Goal: Task Accomplishment & Management: Manage account settings

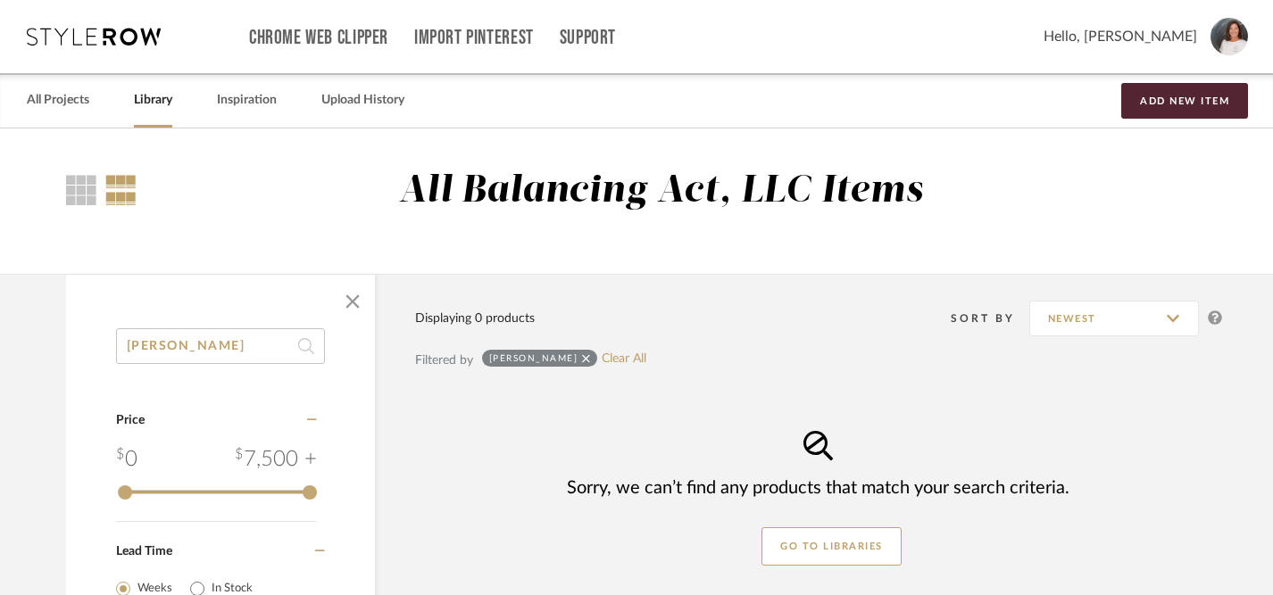
click at [129, 37] on icon at bounding box center [94, 37] width 134 height 18
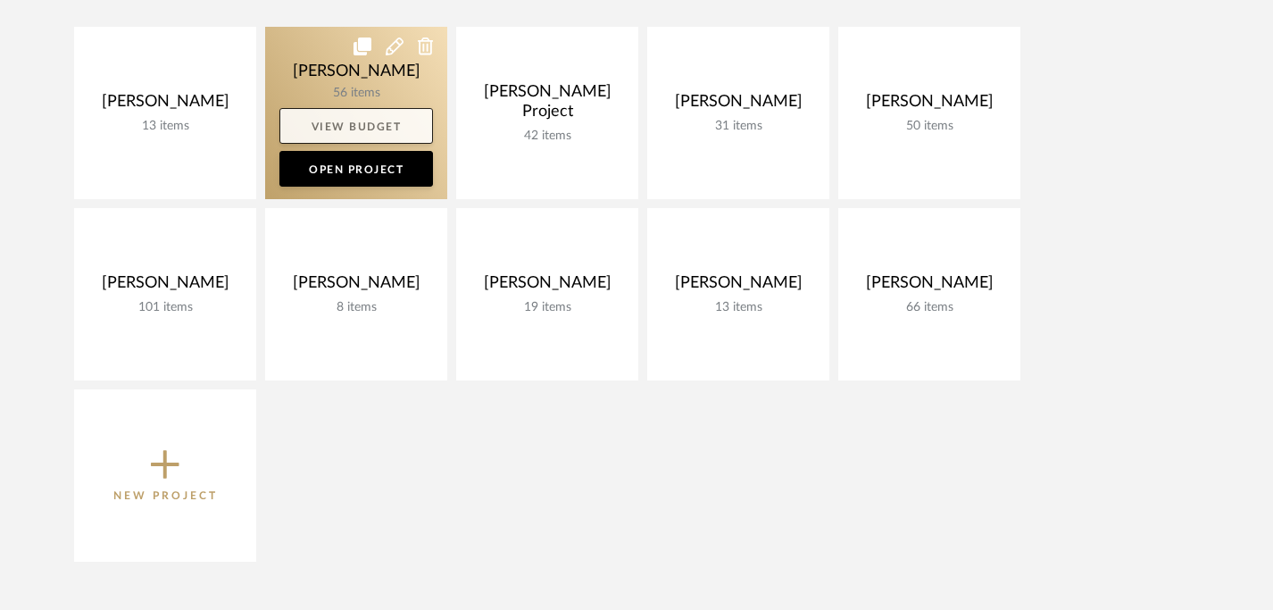
scroll to position [319, 0]
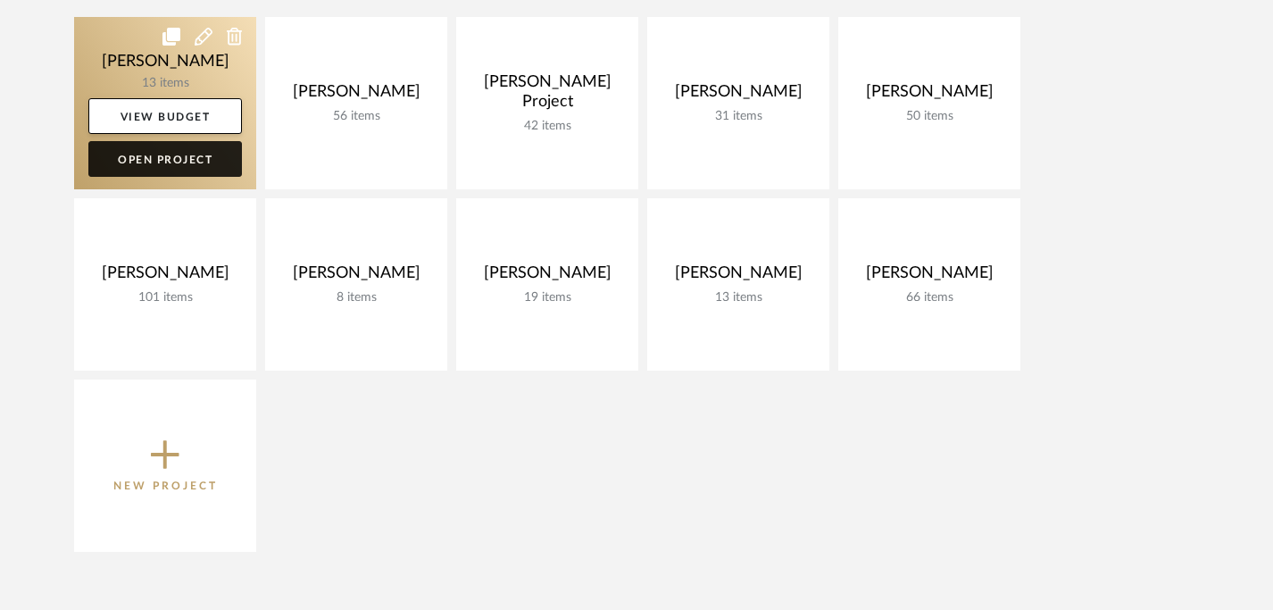
click at [182, 156] on link "Open Project" at bounding box center [165, 159] width 154 height 36
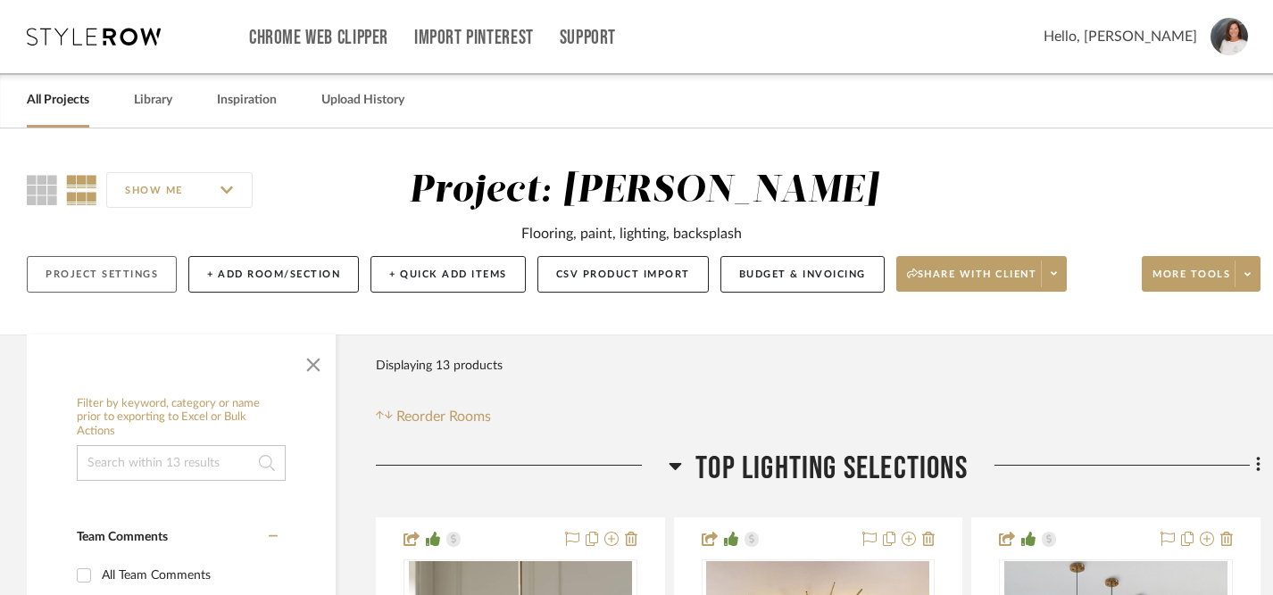
click at [107, 279] on button "Project Settings" at bounding box center [102, 274] width 150 height 37
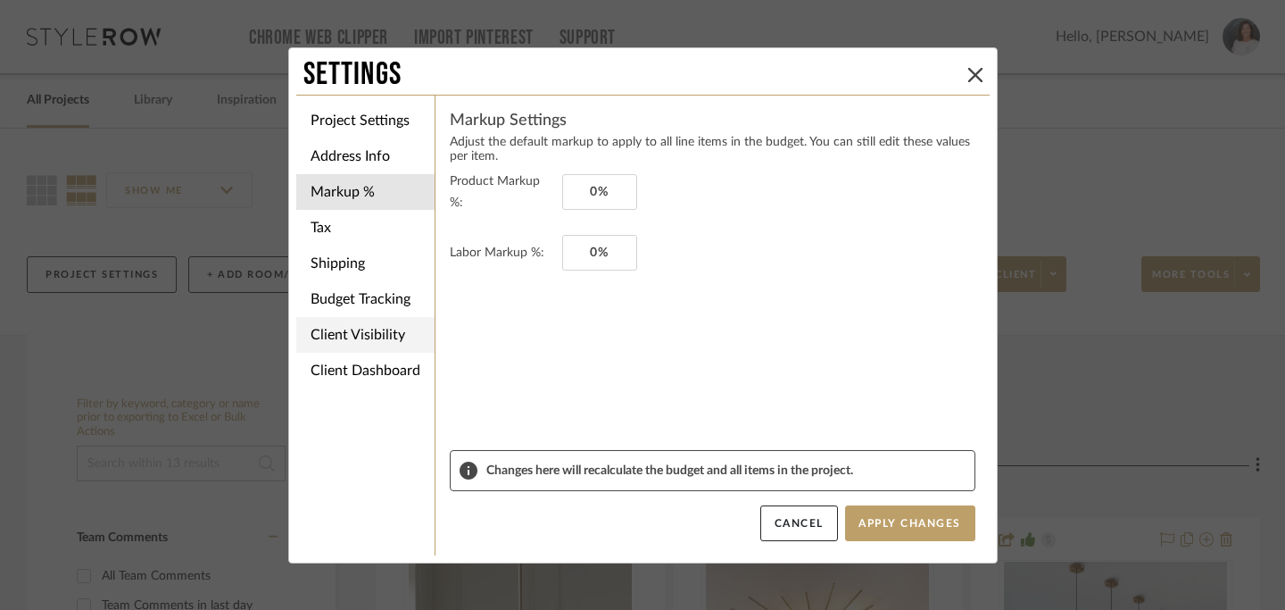
click at [361, 337] on li "Client Visibility" at bounding box center [365, 335] width 138 height 36
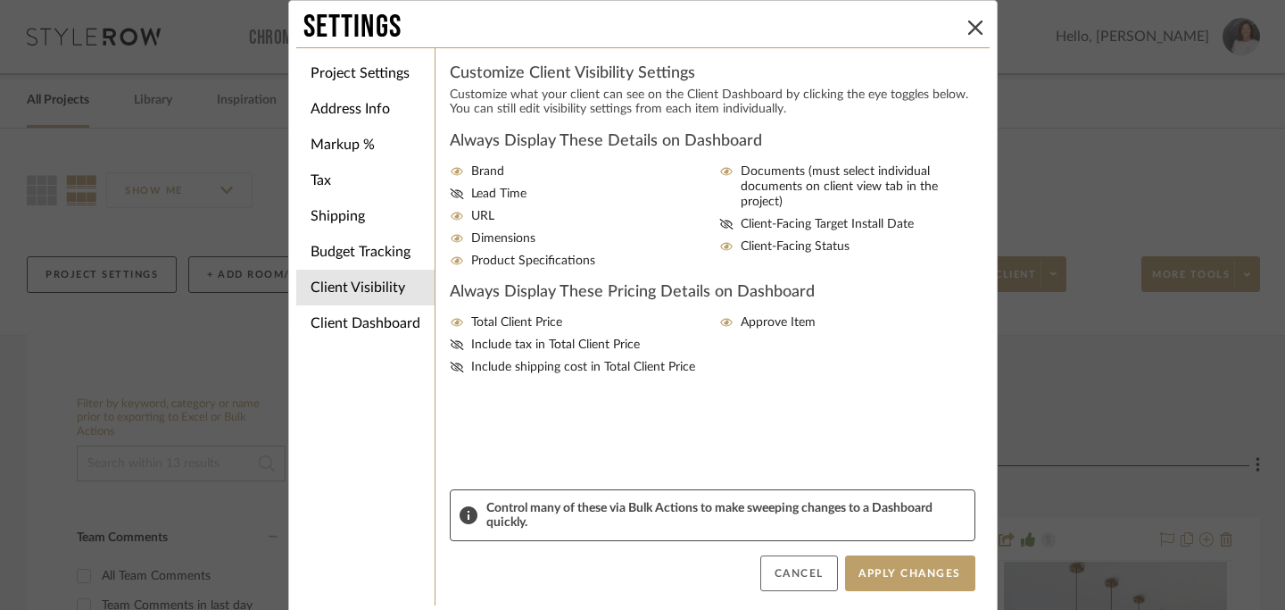
click at [801, 577] on button "Cancel" at bounding box center [800, 573] width 78 height 36
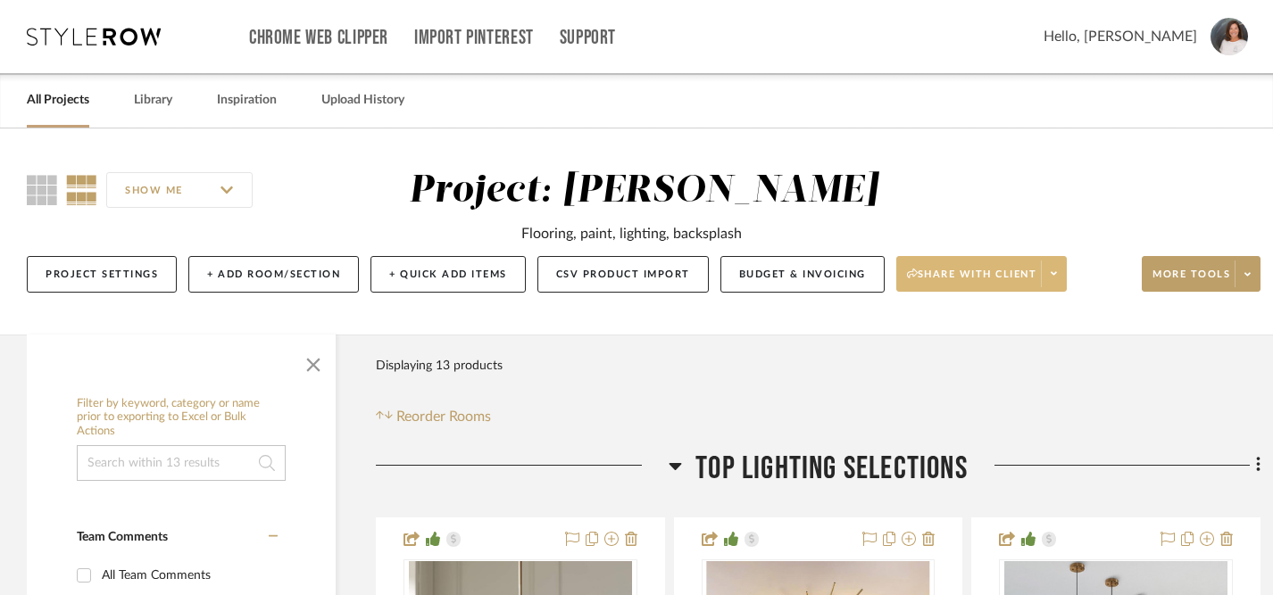
click at [963, 270] on span "Share with client" at bounding box center [972, 281] width 130 height 27
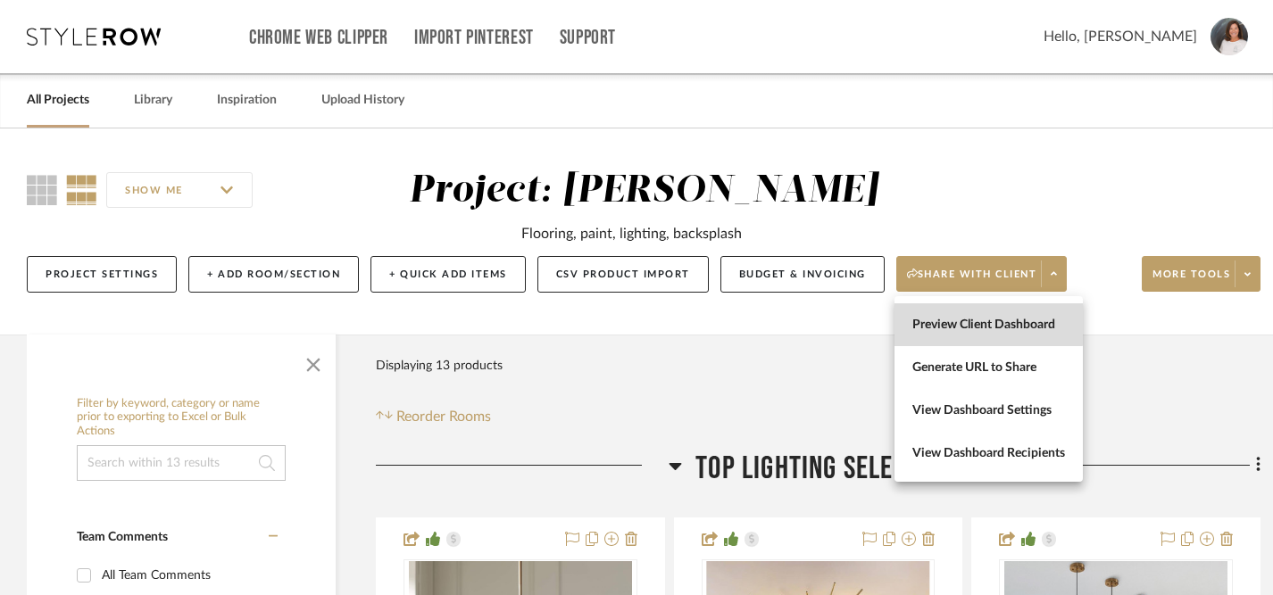
click at [955, 324] on span "Preview Client Dashboard" at bounding box center [988, 325] width 153 height 15
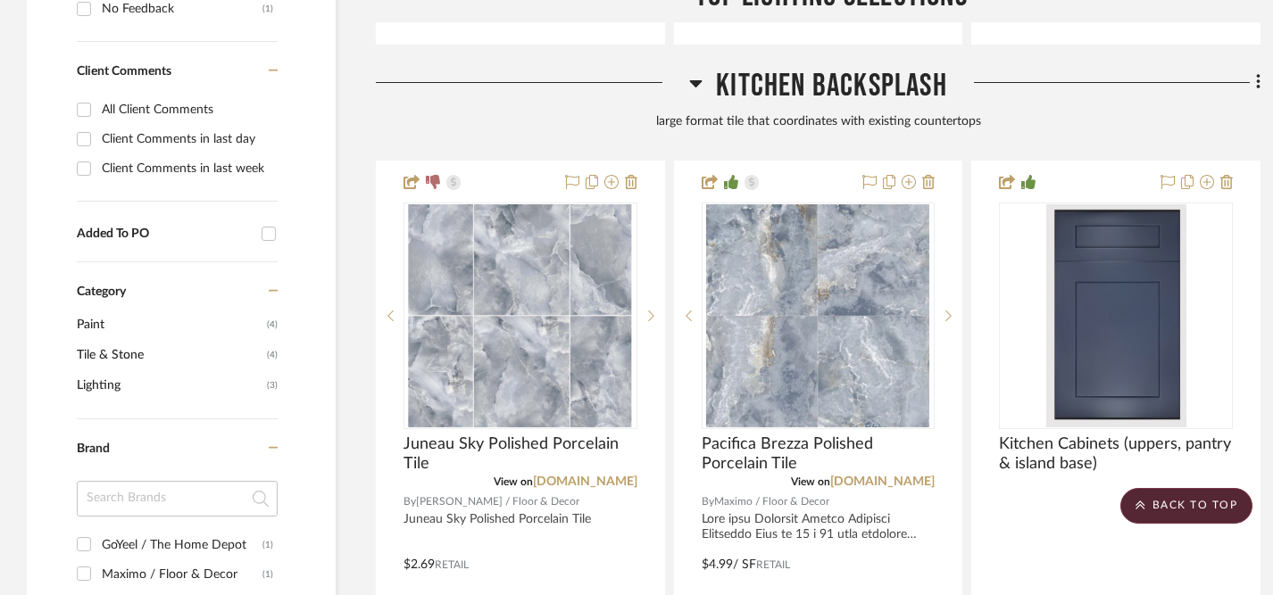
scroll to position [1253, 0]
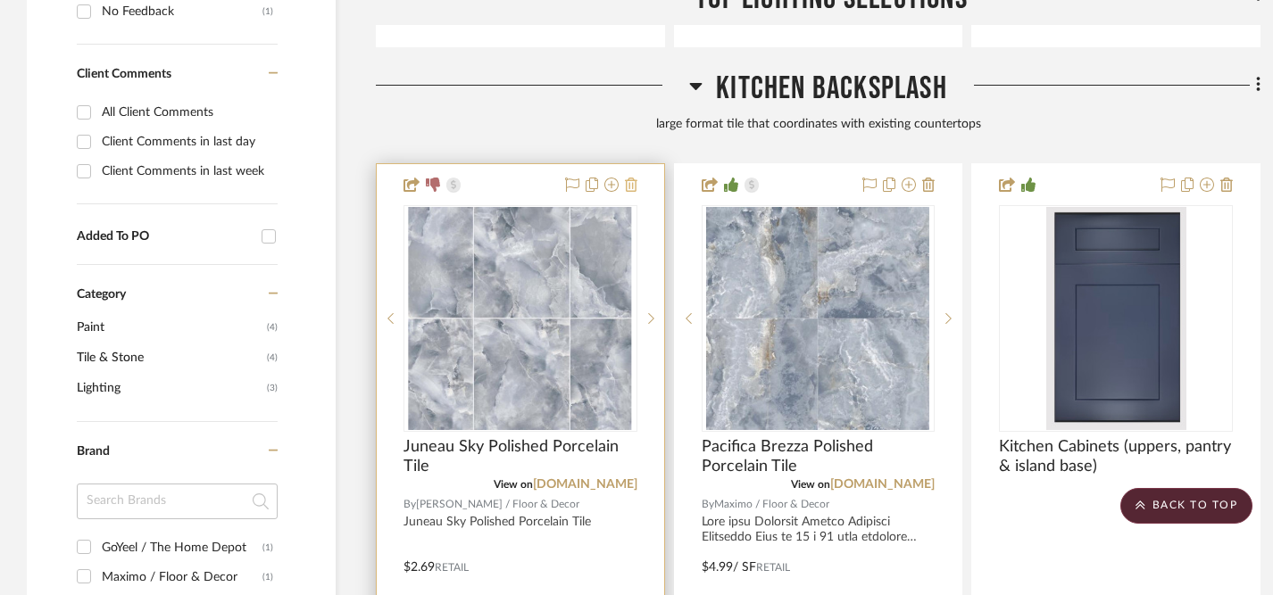
click at [634, 186] on icon at bounding box center [631, 185] width 12 height 14
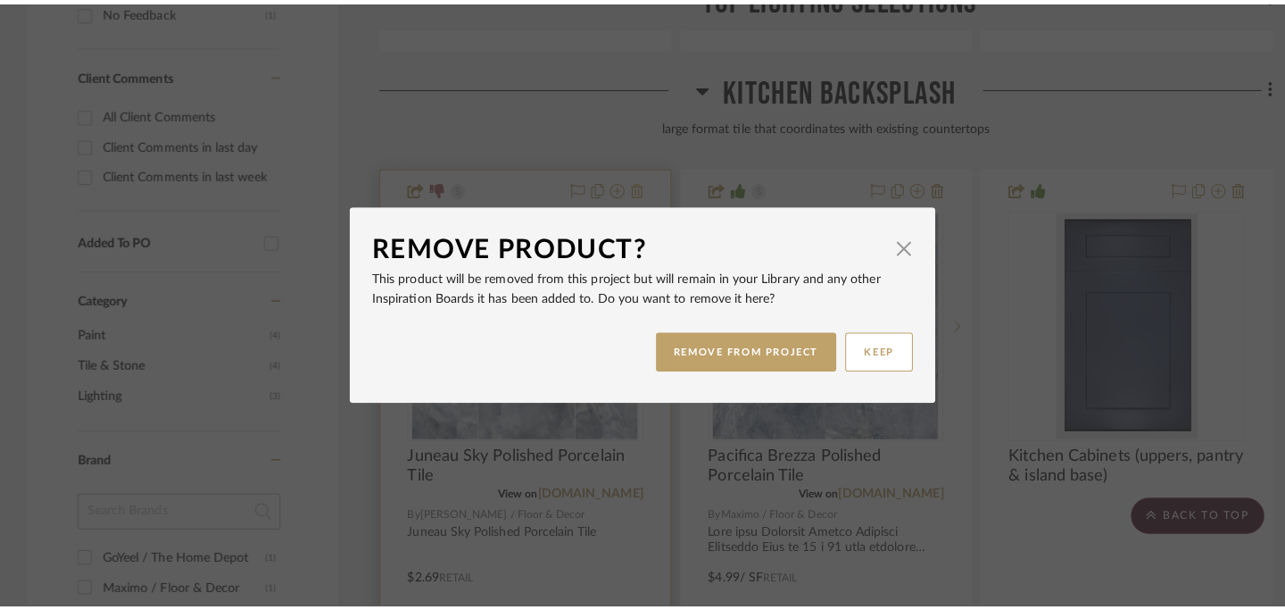
scroll to position [0, 0]
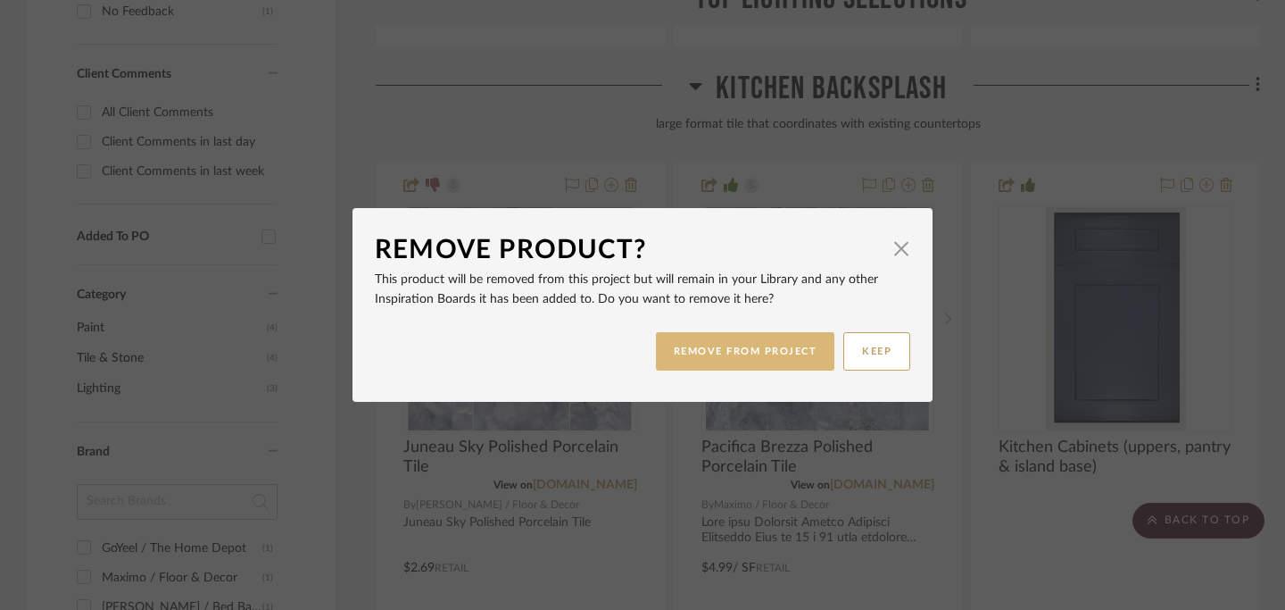
click at [697, 349] on button "REMOVE FROM PROJECT" at bounding box center [745, 351] width 179 height 38
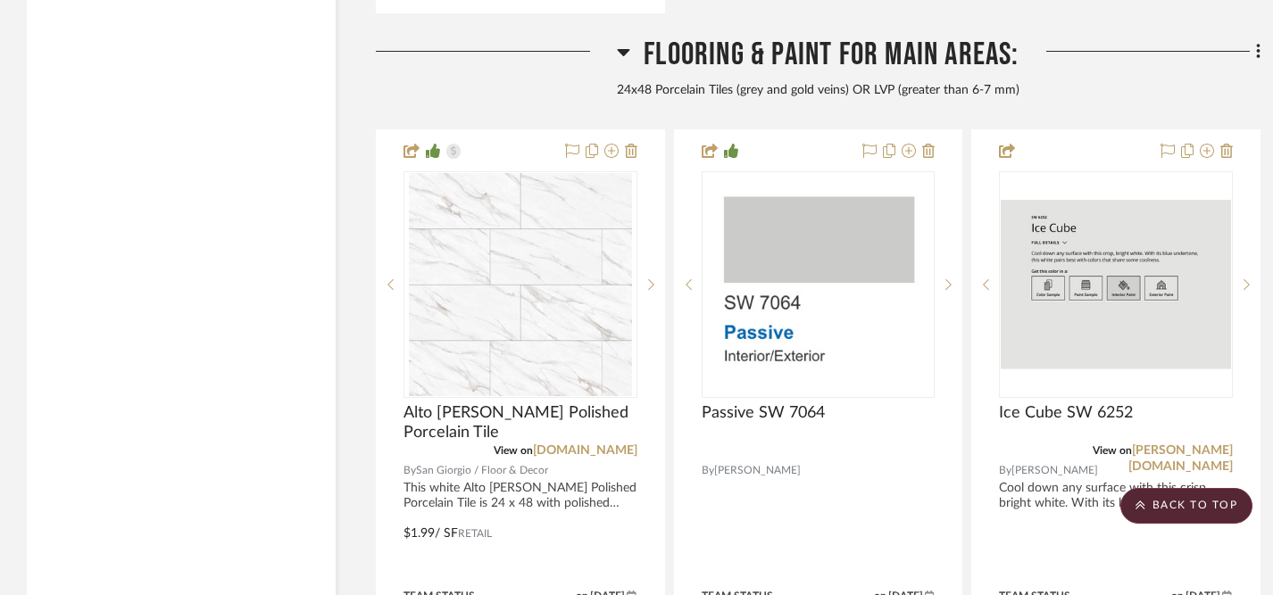
scroll to position [2982, 0]
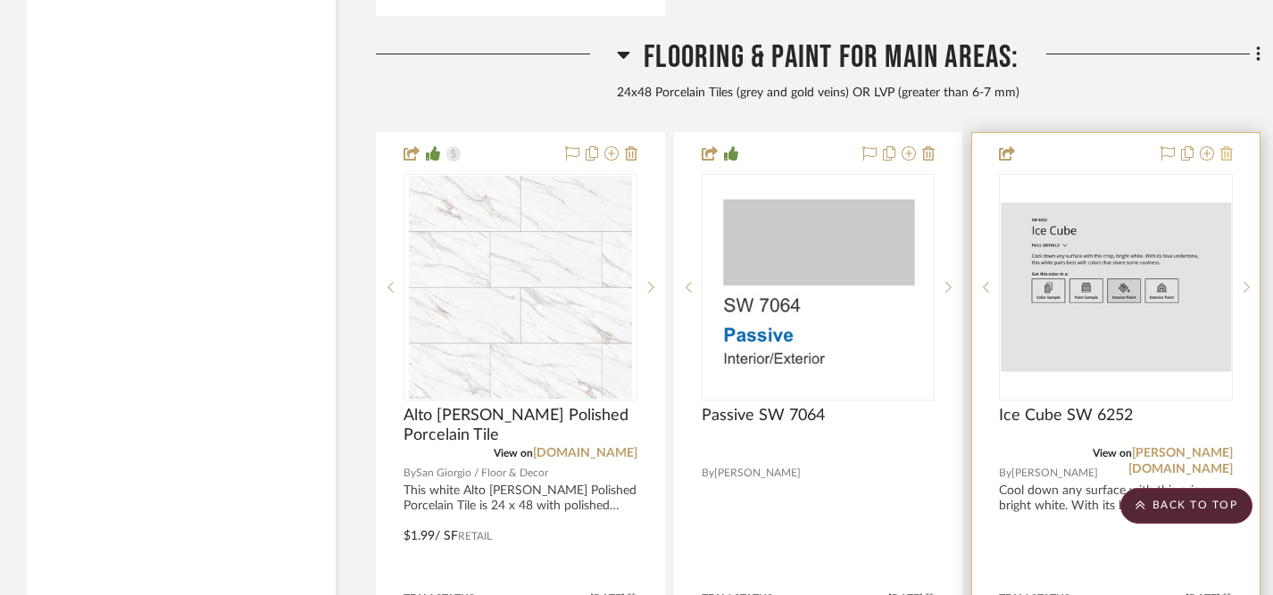
click at [1226, 147] on icon at bounding box center [1226, 153] width 12 height 14
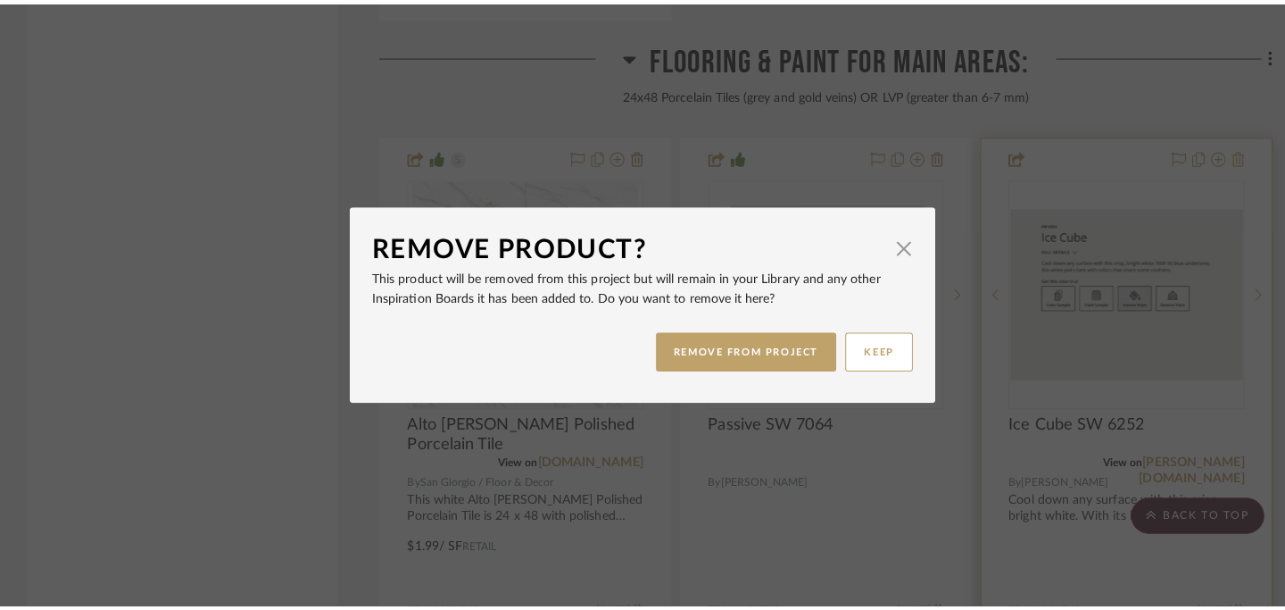
scroll to position [0, 0]
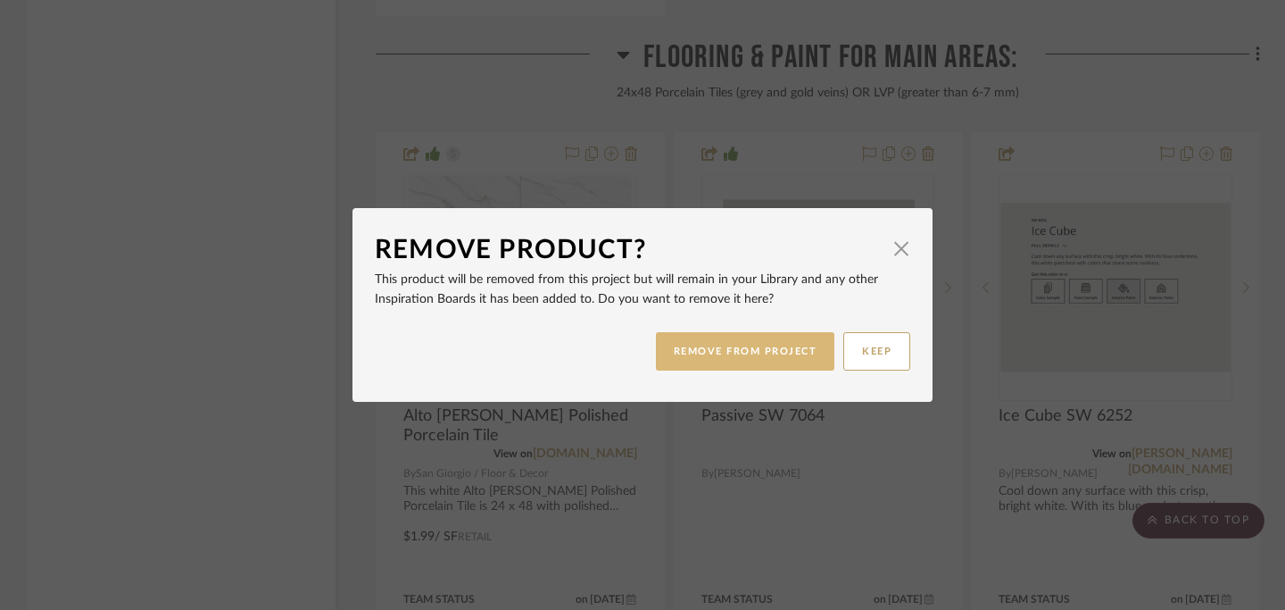
click at [748, 359] on button "REMOVE FROM PROJECT" at bounding box center [745, 351] width 179 height 38
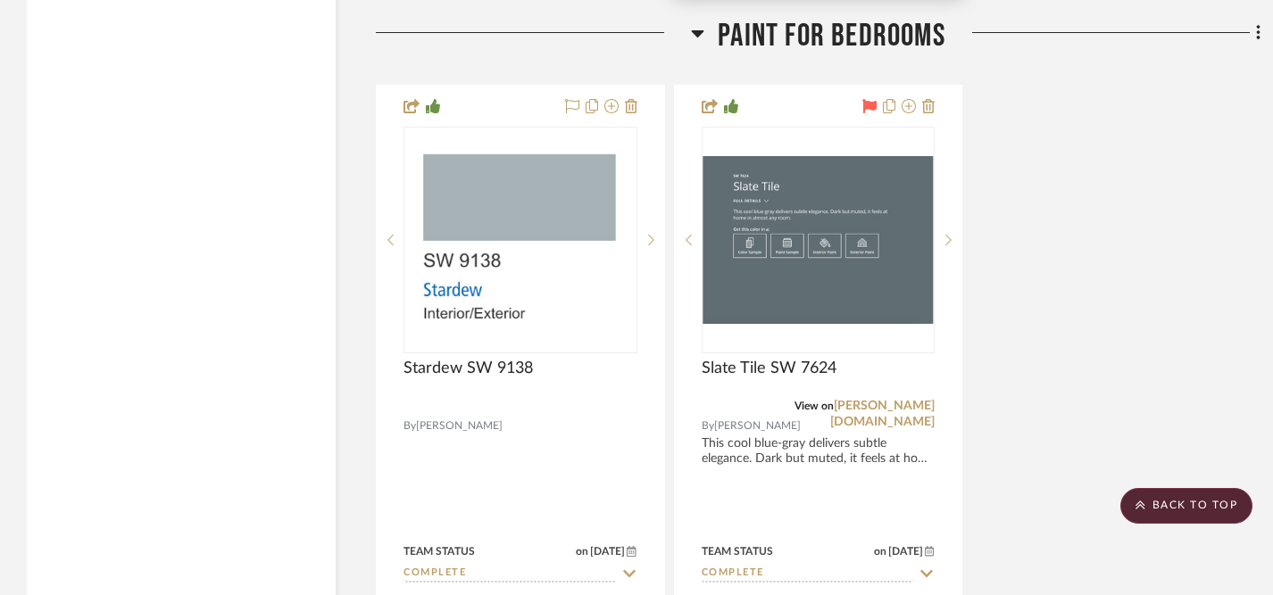
scroll to position [3877, 0]
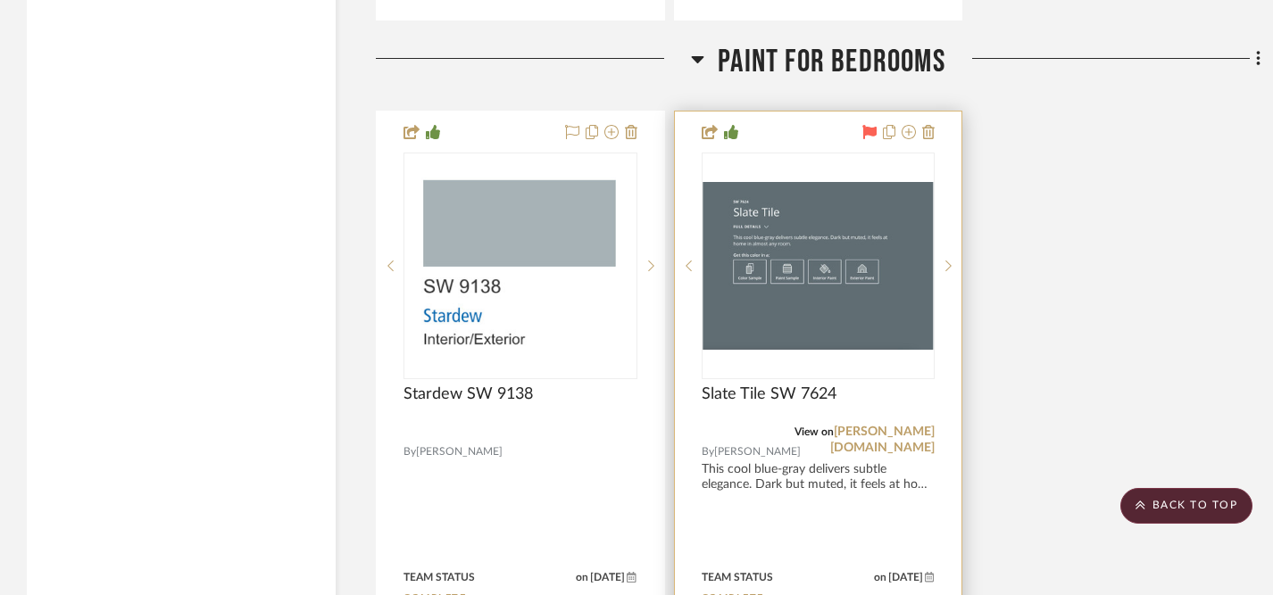
click at [869, 125] on icon at bounding box center [870, 132] width 14 height 14
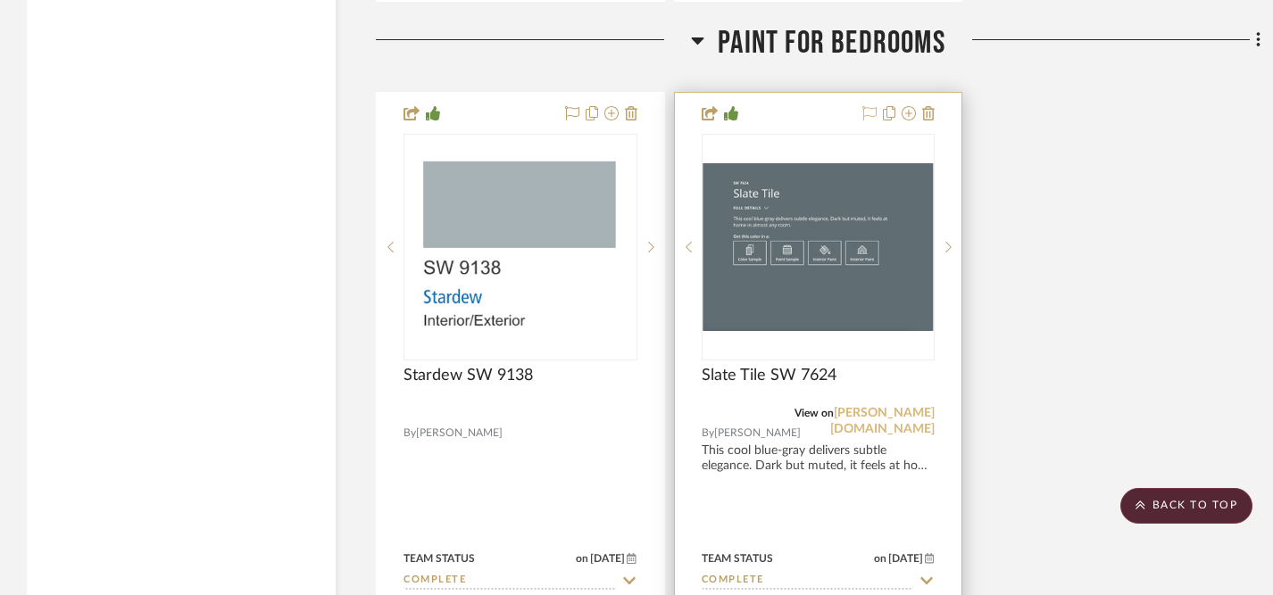
scroll to position [3889, 0]
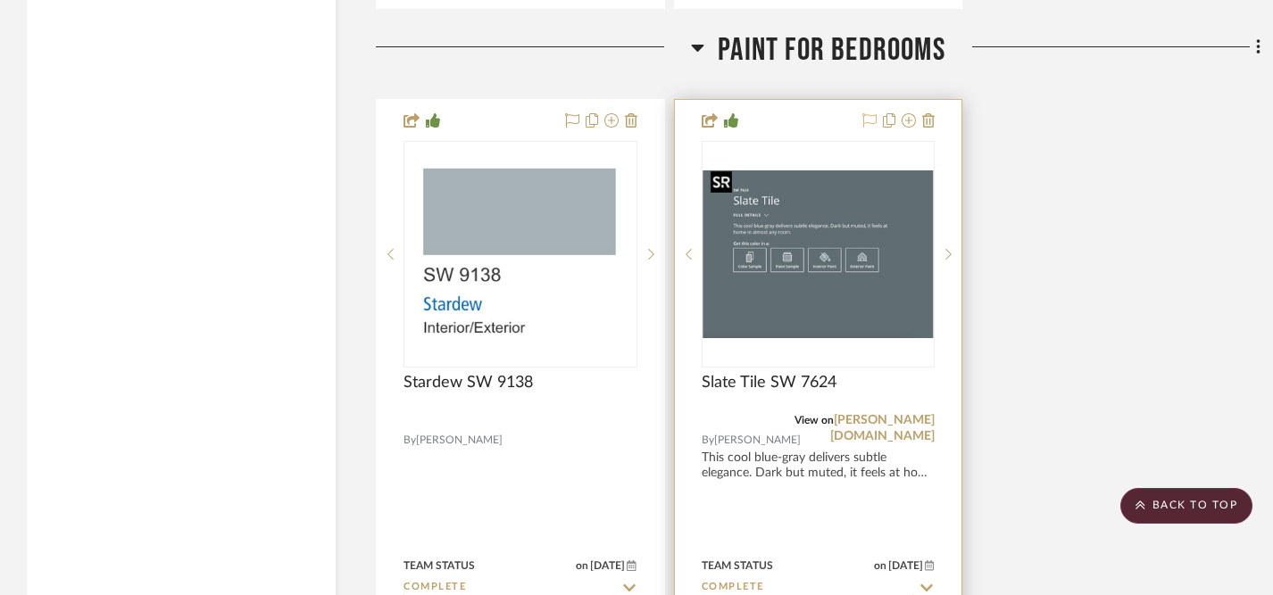
click at [834, 298] on img "0" at bounding box center [818, 255] width 230 height 168
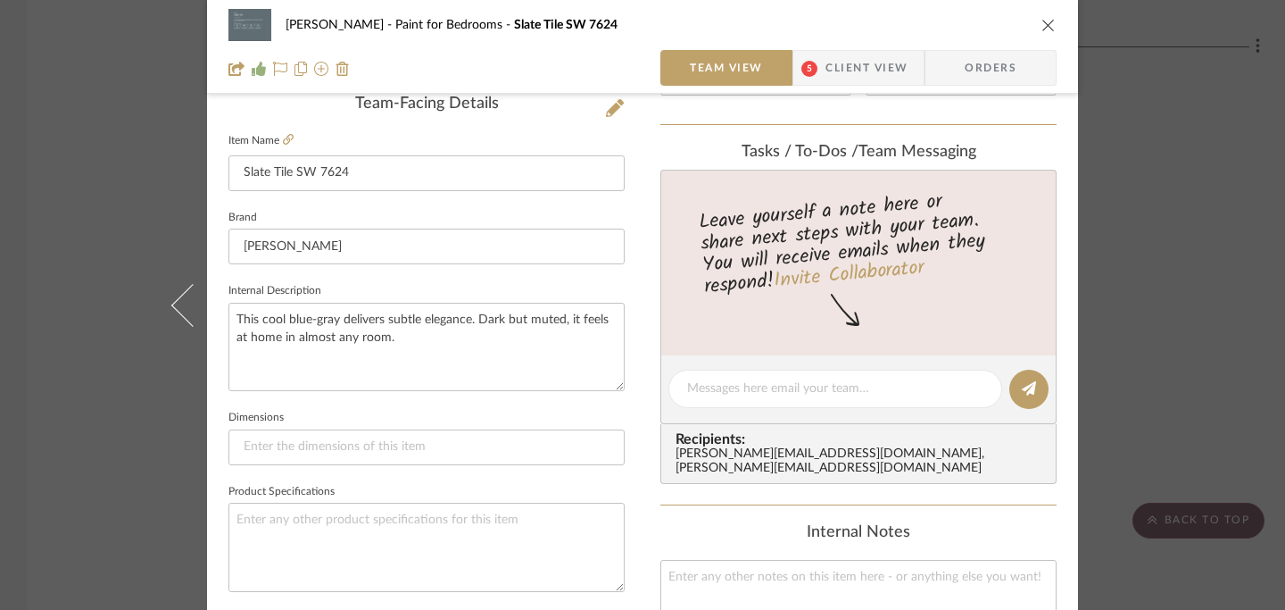
scroll to position [461, 0]
click at [487, 178] on input "Slate Tile SW 7624" at bounding box center [427, 175] width 396 height 36
type input "Slate Tile SW 7624 ([PERSON_NAME]'S BEDROOM)"
click at [1042, 22] on icon "close" at bounding box center [1049, 25] width 14 height 14
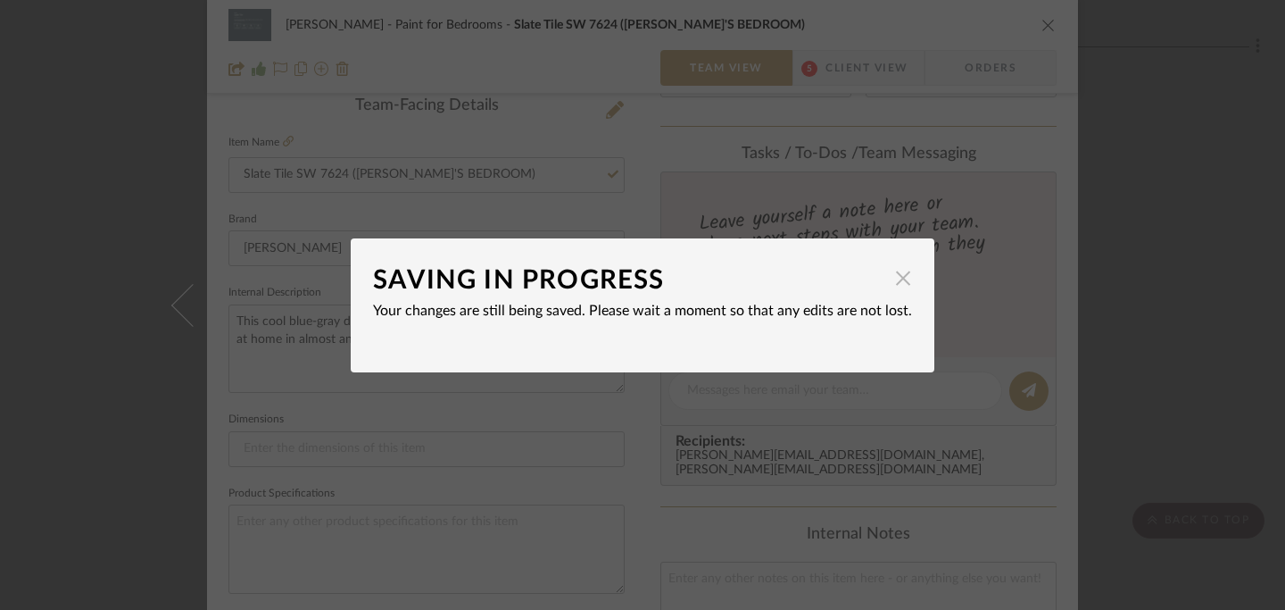
click at [898, 275] on span "button" at bounding box center [904, 279] width 36 height 36
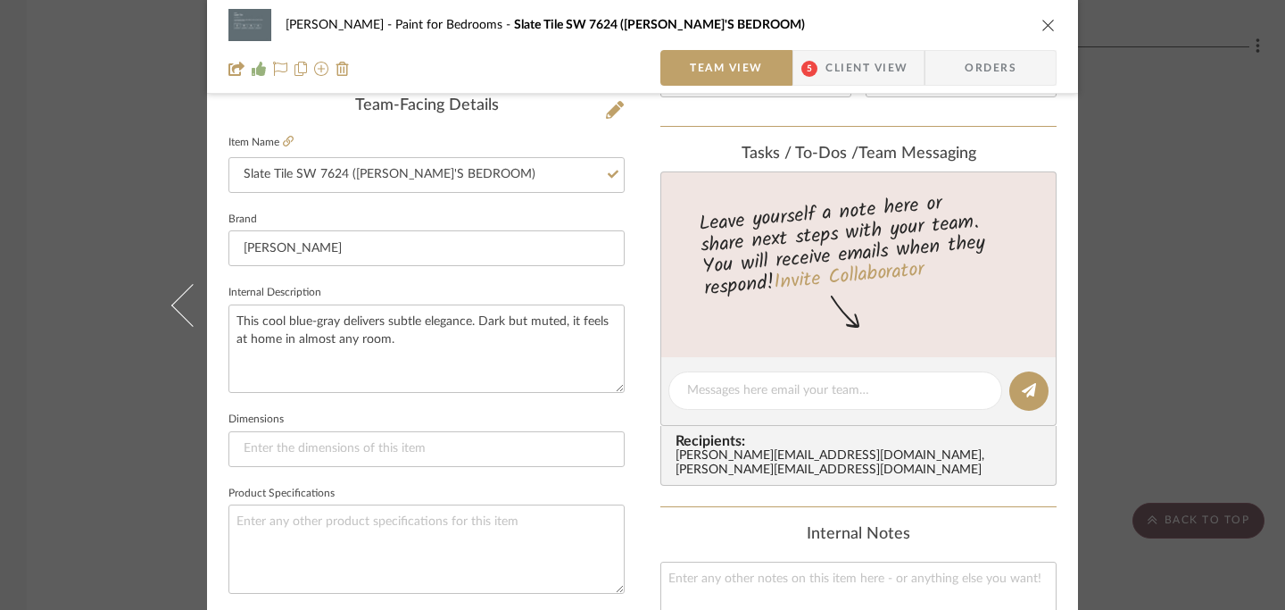
click at [1043, 25] on icon "close" at bounding box center [1049, 25] width 14 height 14
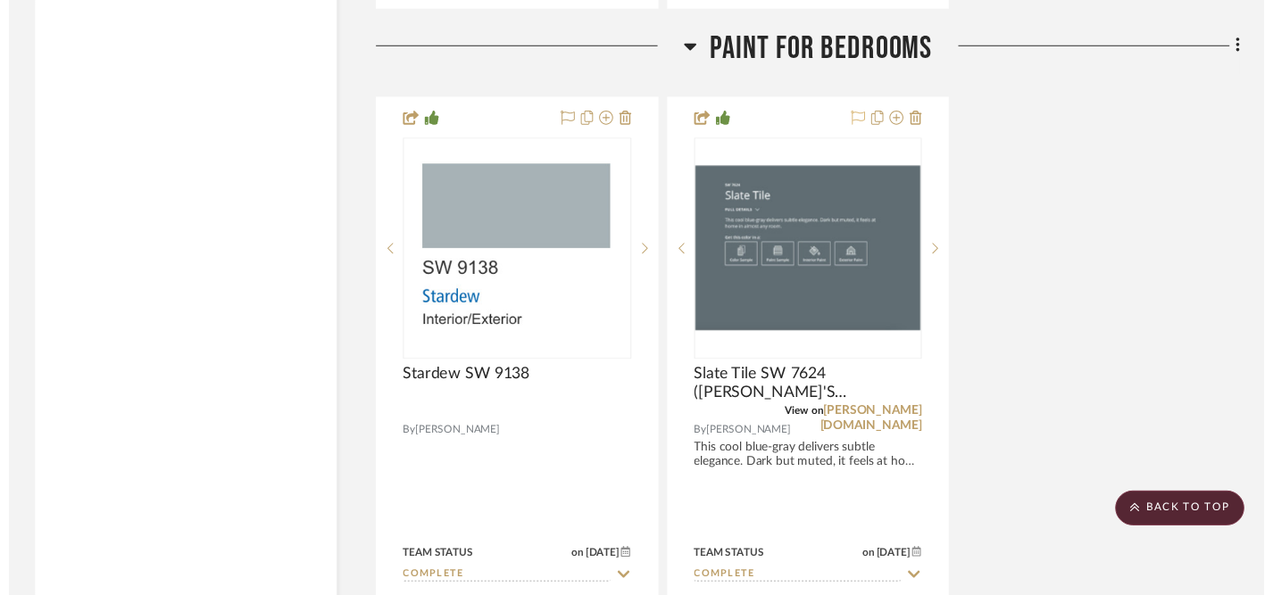
scroll to position [3889, 0]
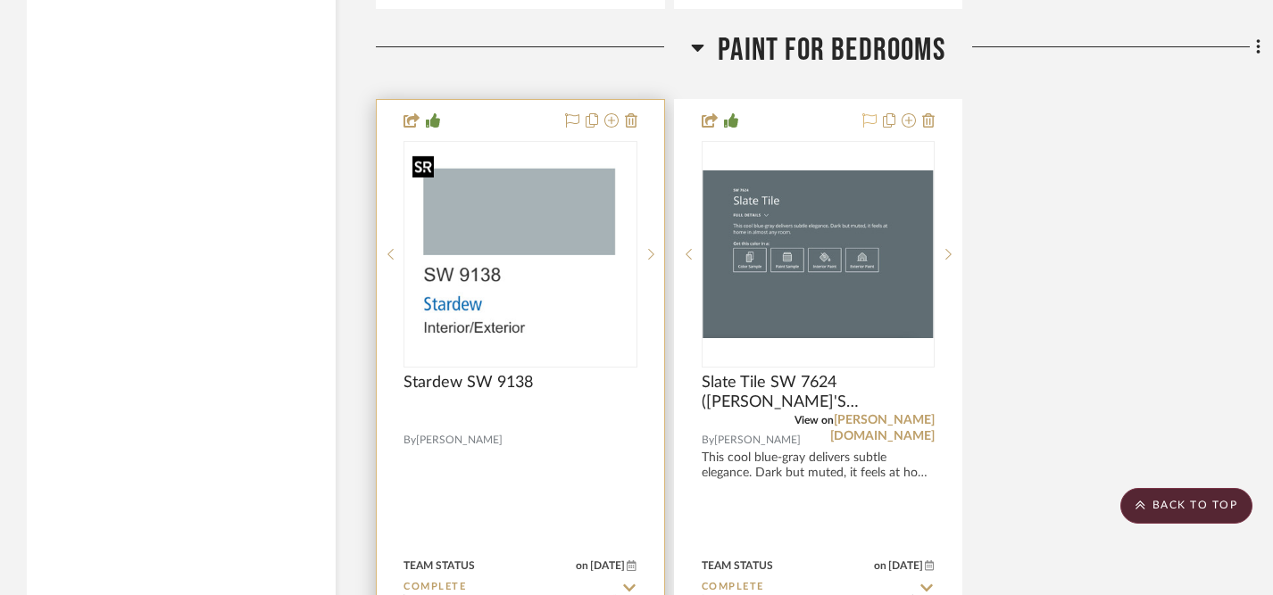
click at [590, 245] on img "0" at bounding box center [520, 254] width 230 height 199
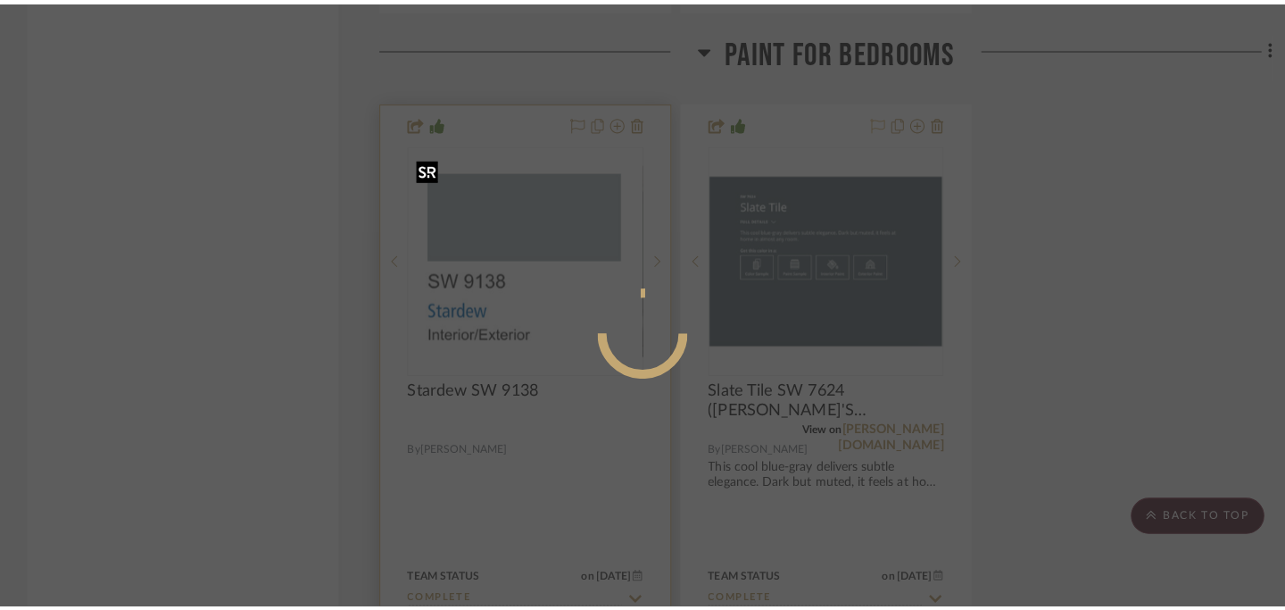
scroll to position [0, 0]
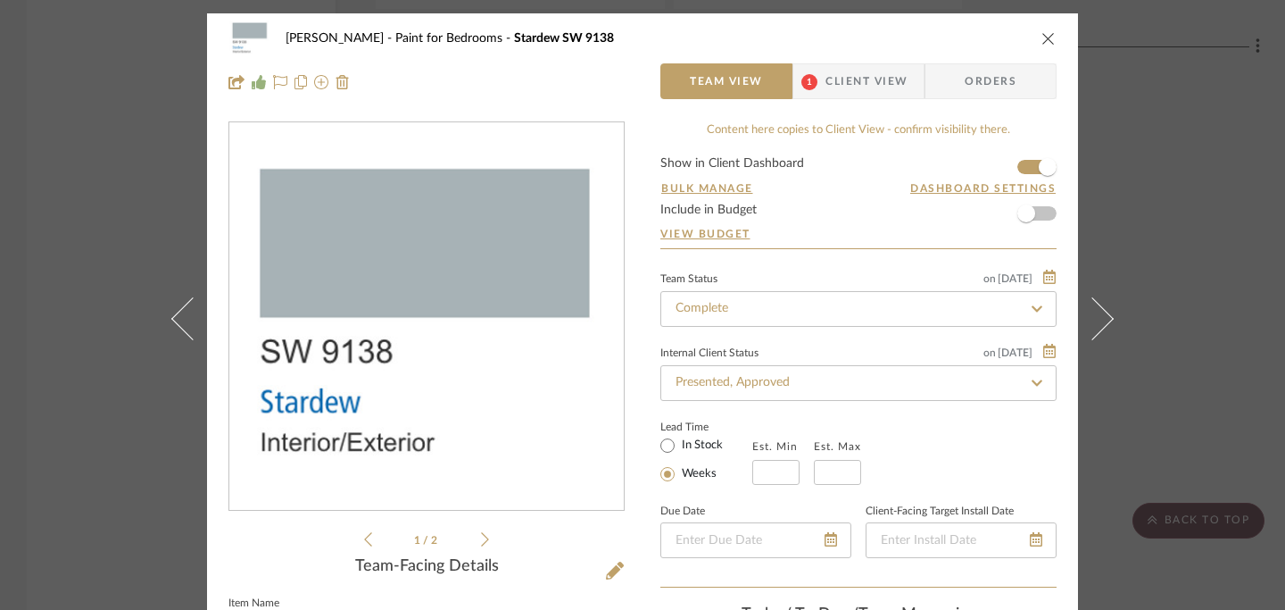
click at [1042, 35] on icon "close" at bounding box center [1049, 38] width 14 height 14
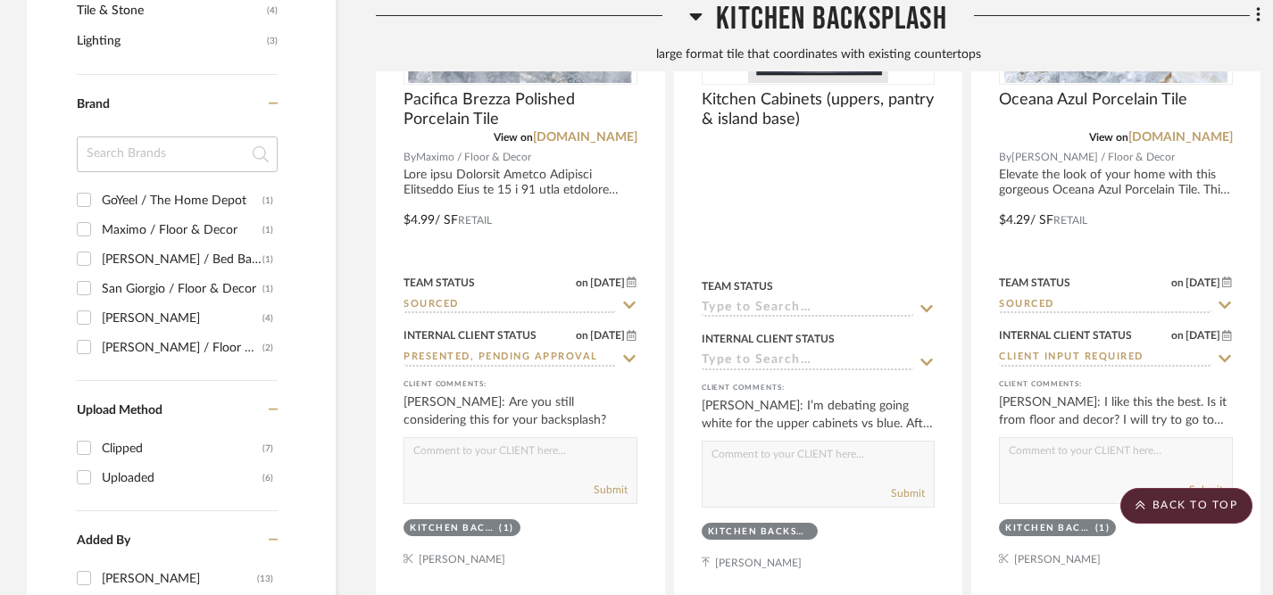
scroll to position [1600, 0]
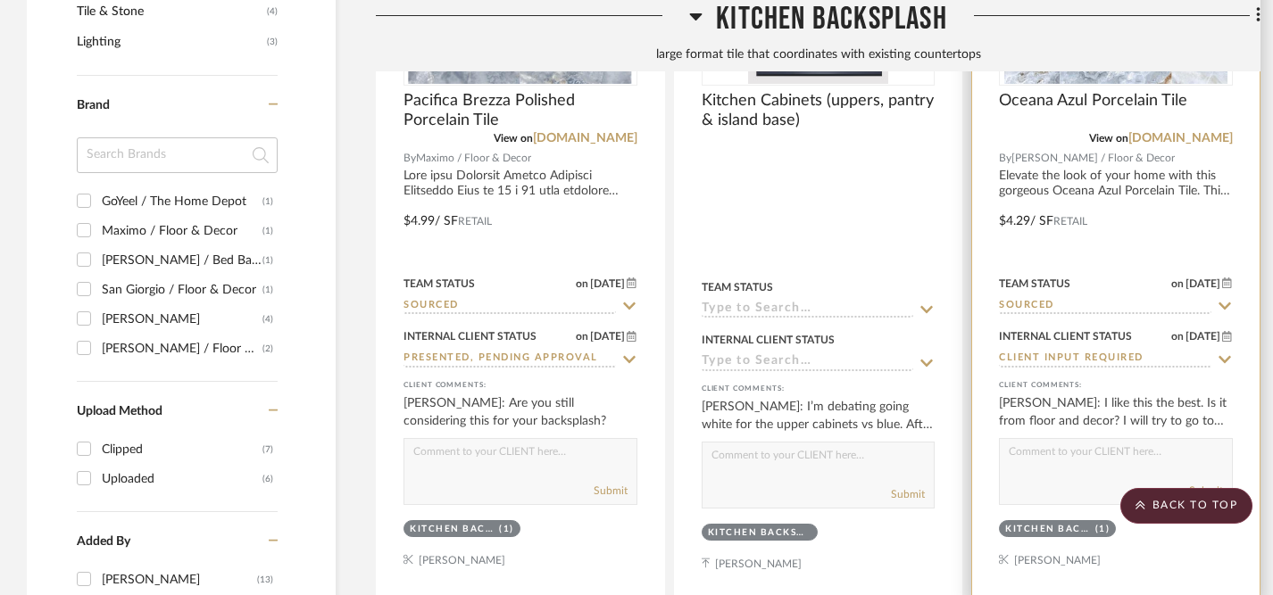
click at [1052, 465] on textarea at bounding box center [1116, 456] width 232 height 34
type textarea "Y"
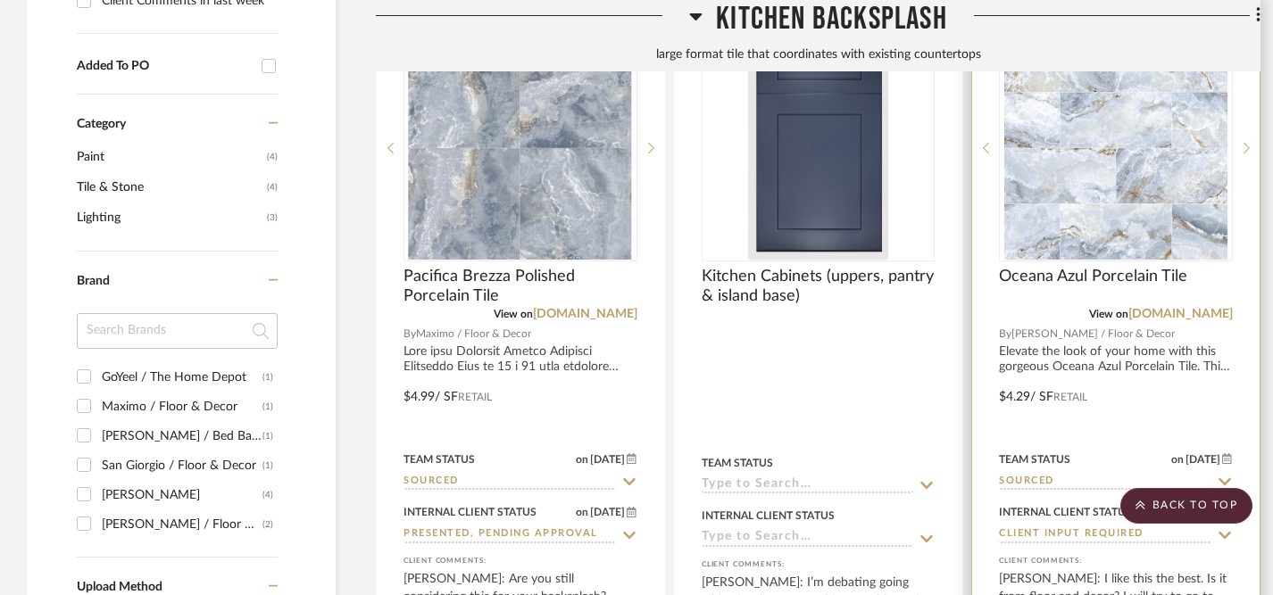
scroll to position [1414, 0]
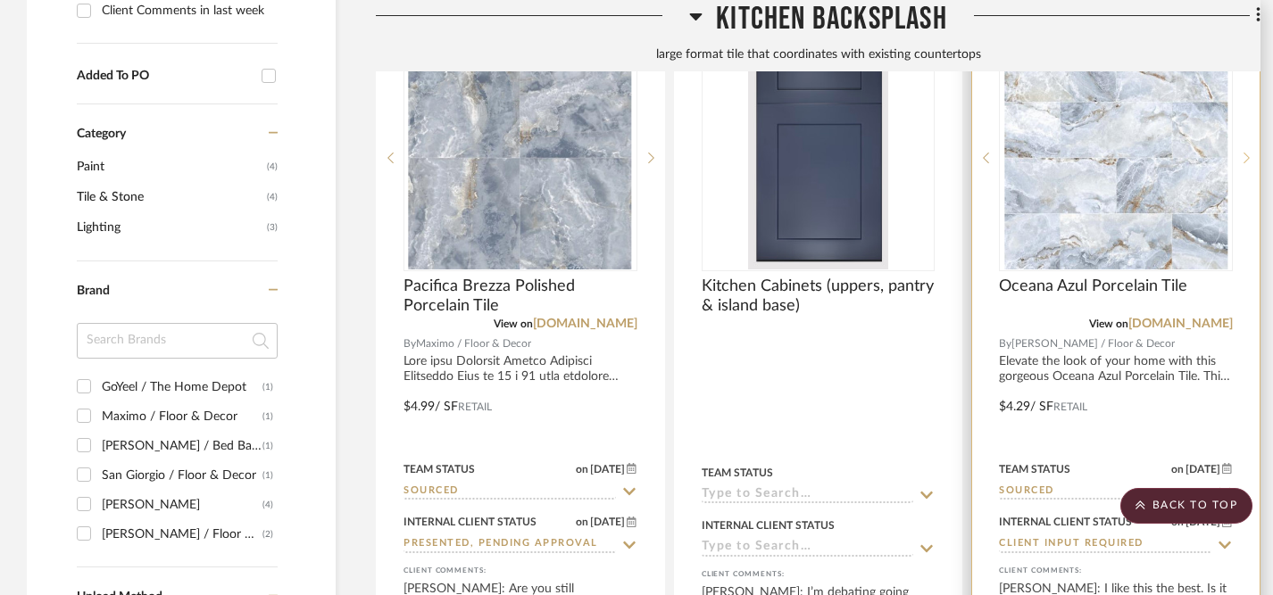
click at [1245, 152] on icon at bounding box center [1247, 158] width 6 height 12
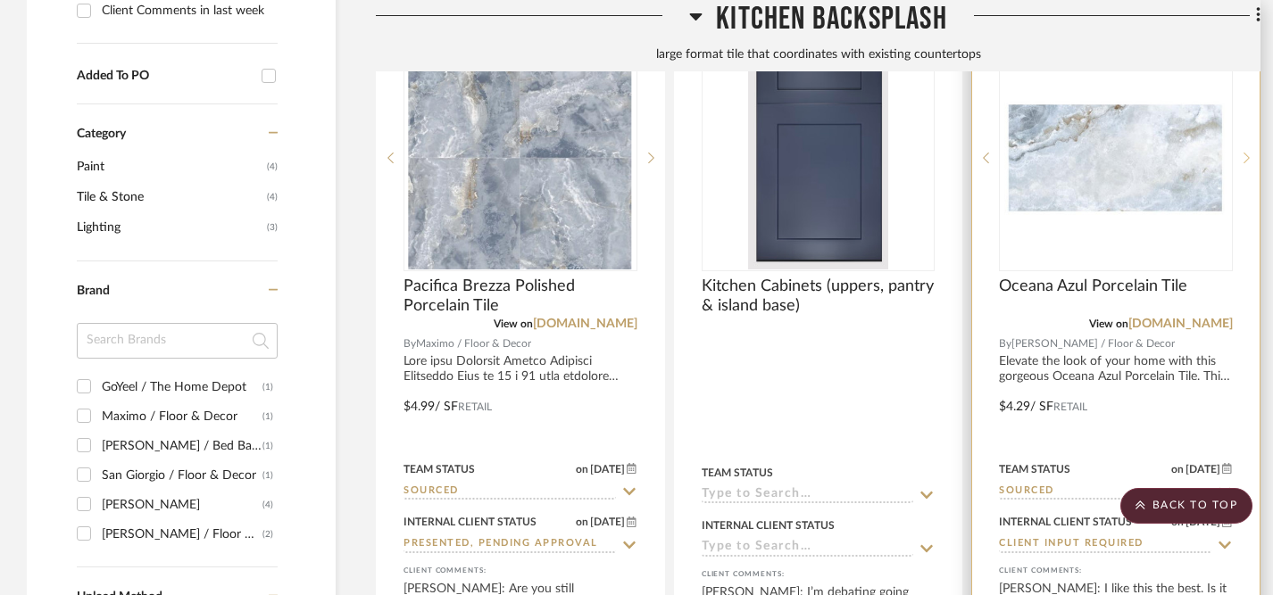
click at [1245, 152] on icon at bounding box center [1247, 158] width 6 height 12
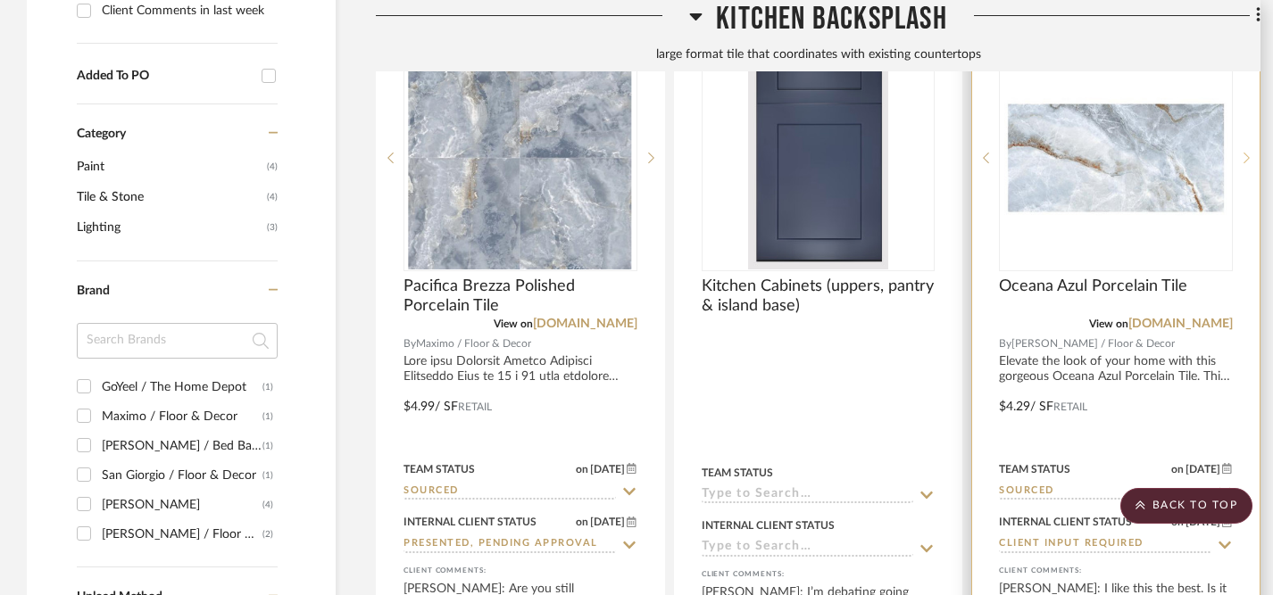
click at [1245, 152] on icon at bounding box center [1247, 158] width 6 height 12
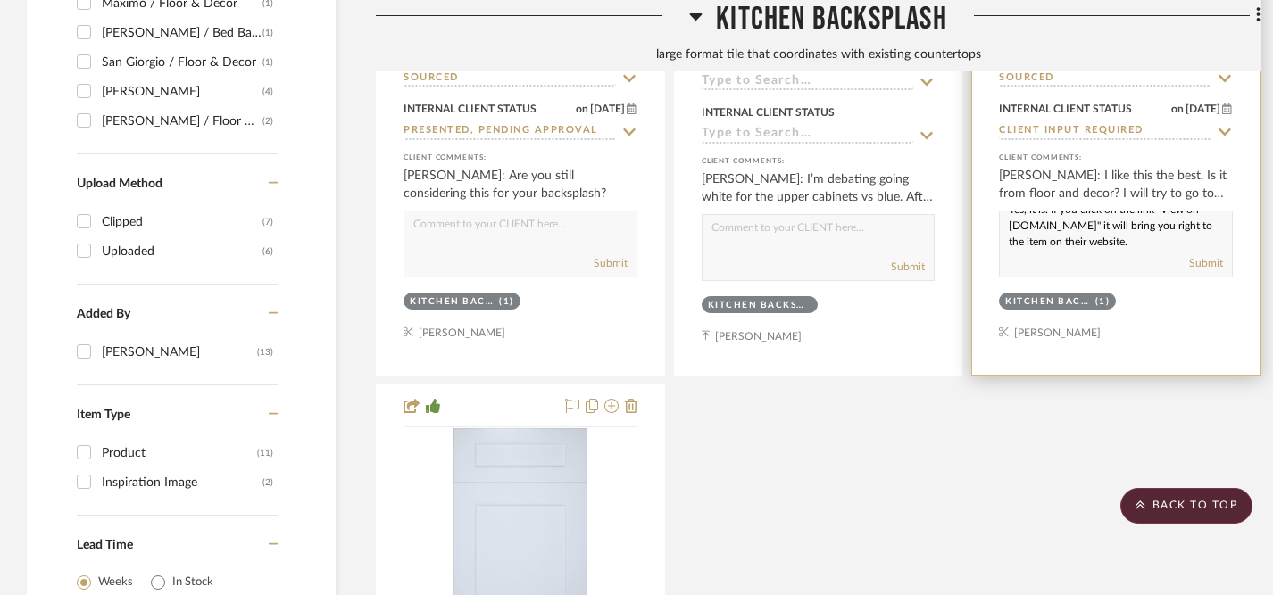
scroll to position [23, 0]
click at [1155, 231] on textarea "Yes, it is. If you click on the link "View on [DOMAIN_NAME]" it will bring you …" at bounding box center [1116, 229] width 232 height 34
click at [1094, 237] on textarea "Yes, it is. If you click on the link "View on [DOMAIN_NAME]" it will bring you …" at bounding box center [1116, 229] width 232 height 34
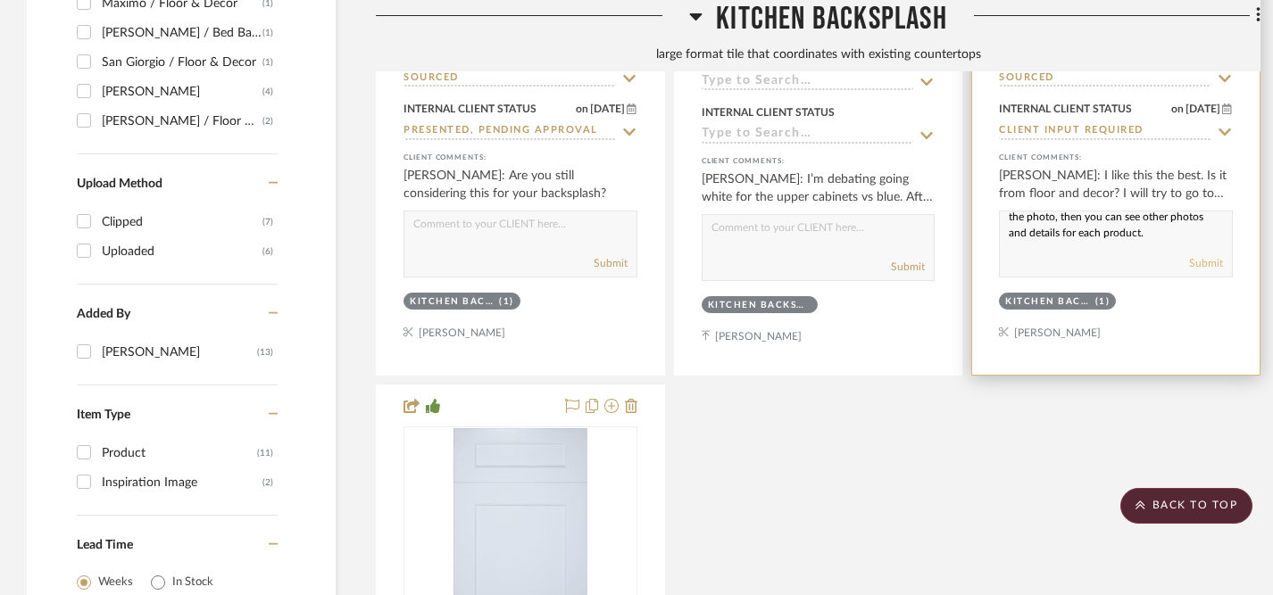
type textarea "Yes, it is. If you click on the link "View on [DOMAIN_NAME]" it will bring you …"
click at [1208, 262] on button "Submit" at bounding box center [1206, 263] width 34 height 16
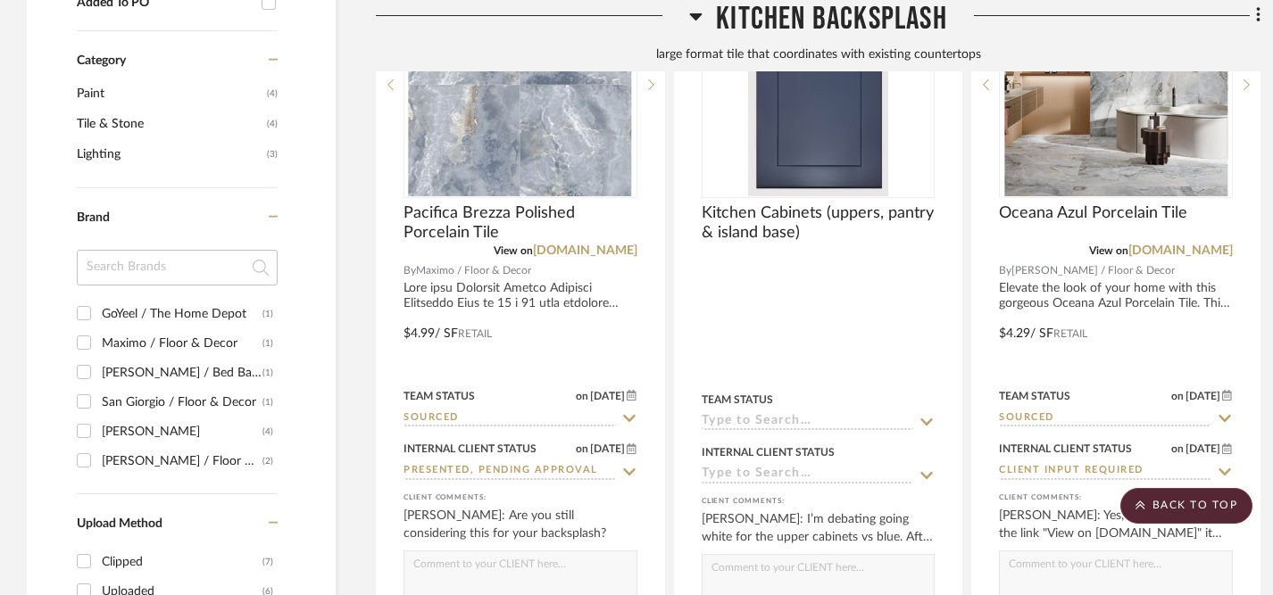
scroll to position [1296, 0]
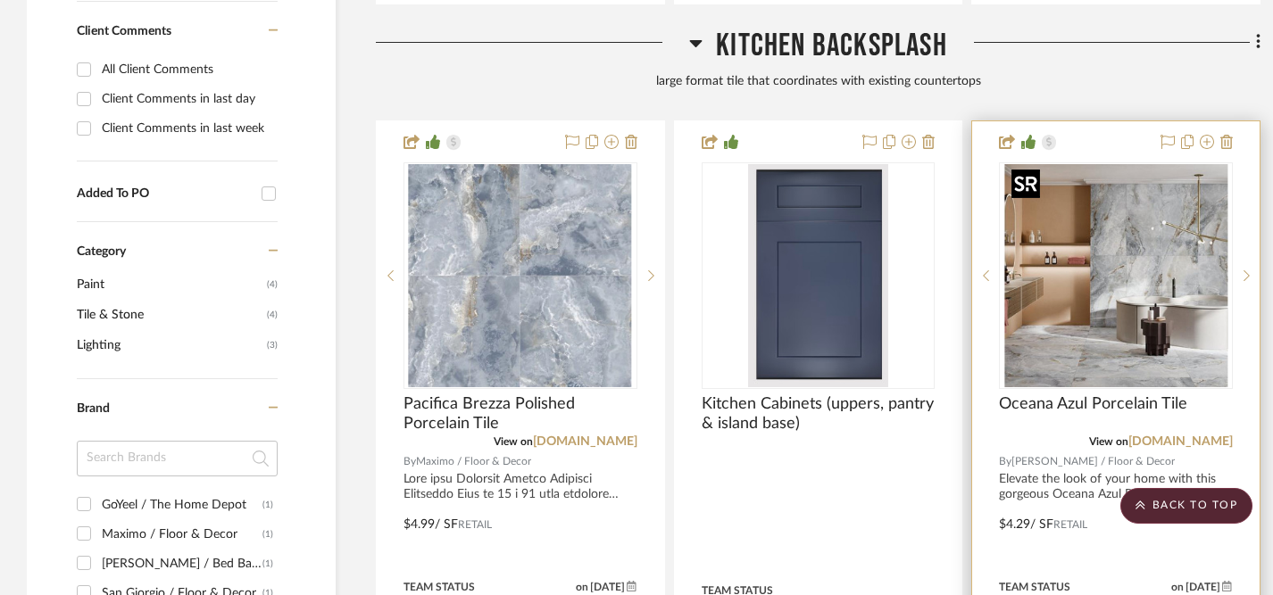
click at [1153, 254] on img "3" at bounding box center [1115, 275] width 223 height 223
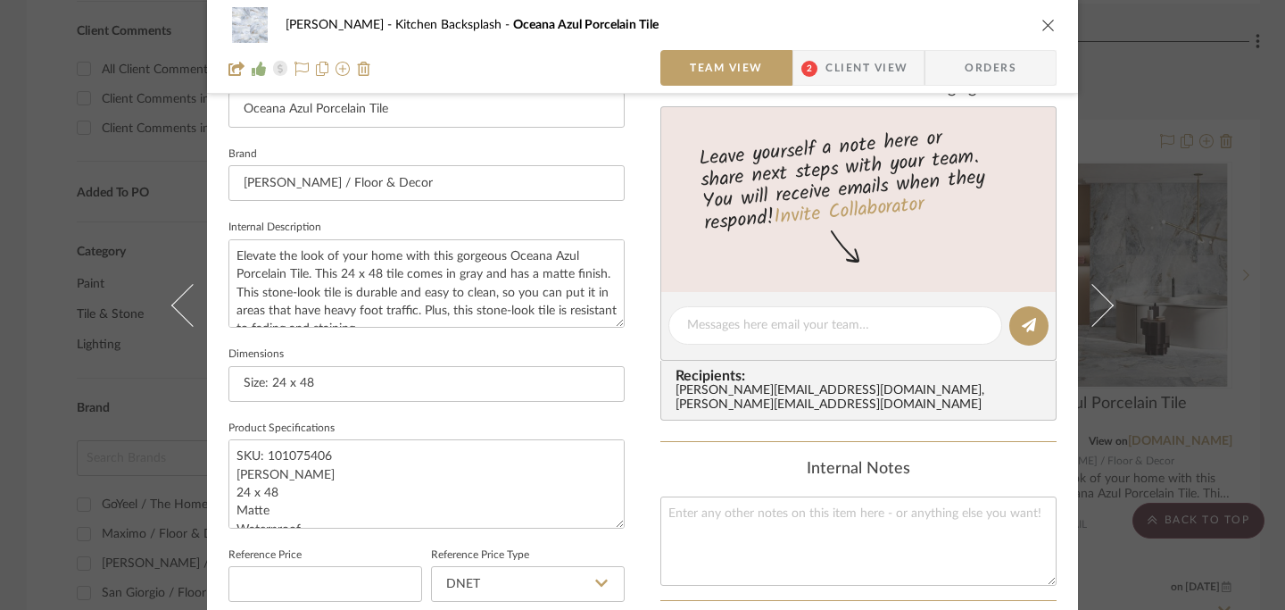
scroll to position [545, 0]
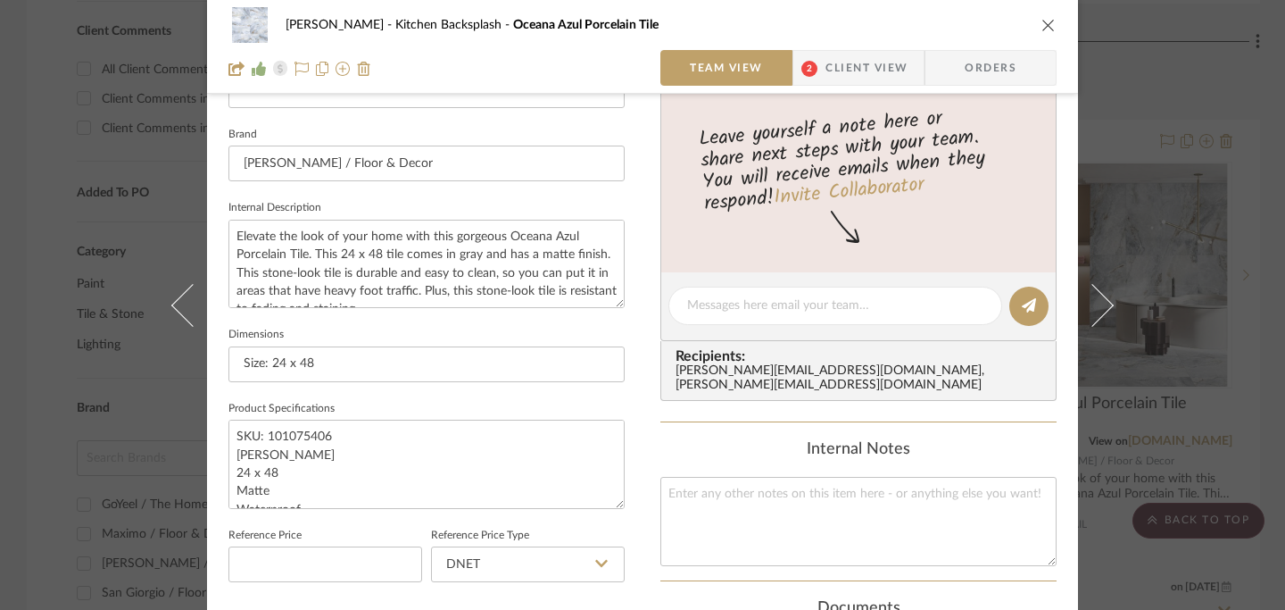
click at [814, 375] on div "[PERSON_NAME][EMAIL_ADDRESS][DOMAIN_NAME] , [PERSON_NAME][EMAIL_ADDRESS][DOMAIN…" at bounding box center [862, 378] width 373 height 29
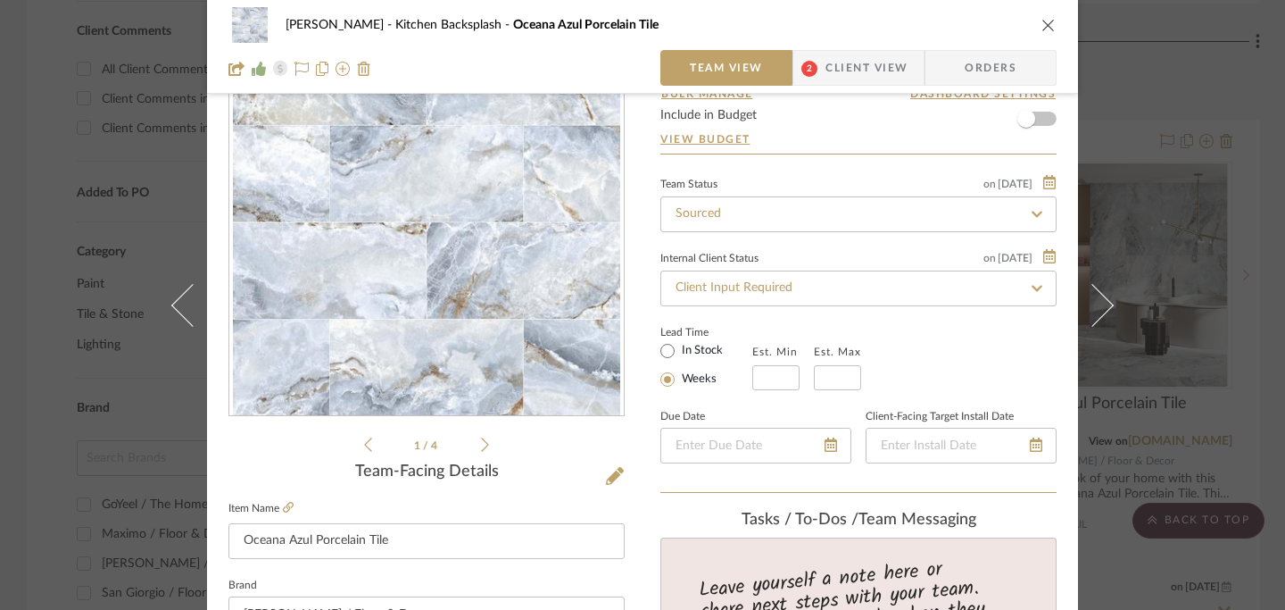
scroll to position [64, 0]
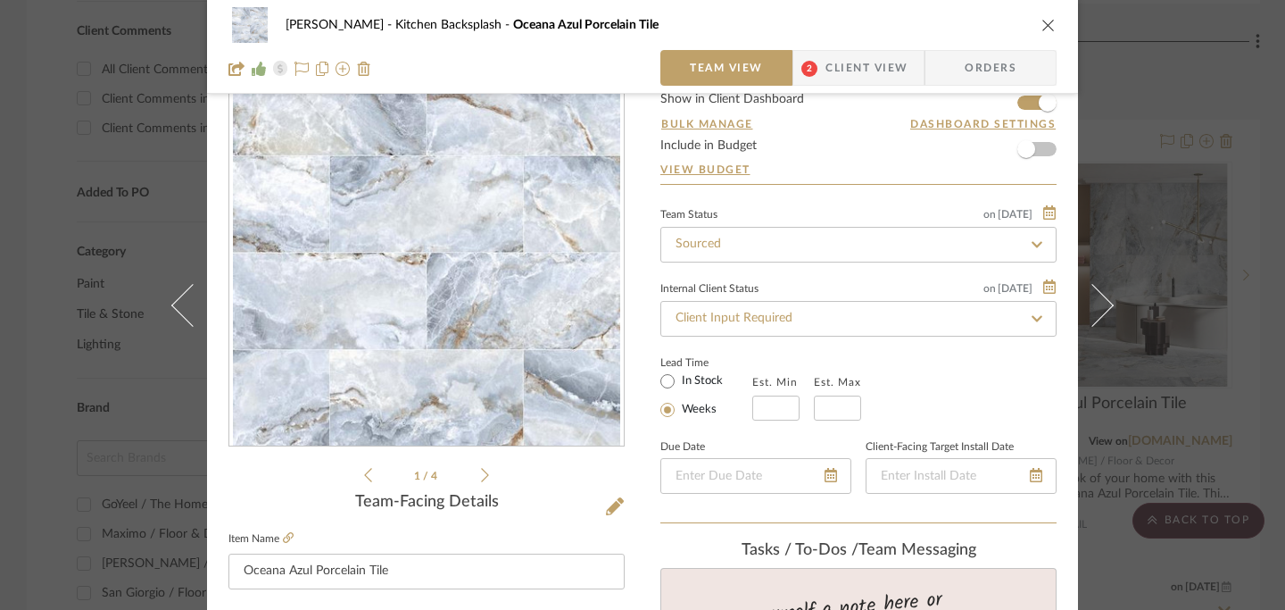
click at [1043, 21] on icon "close" at bounding box center [1049, 25] width 14 height 14
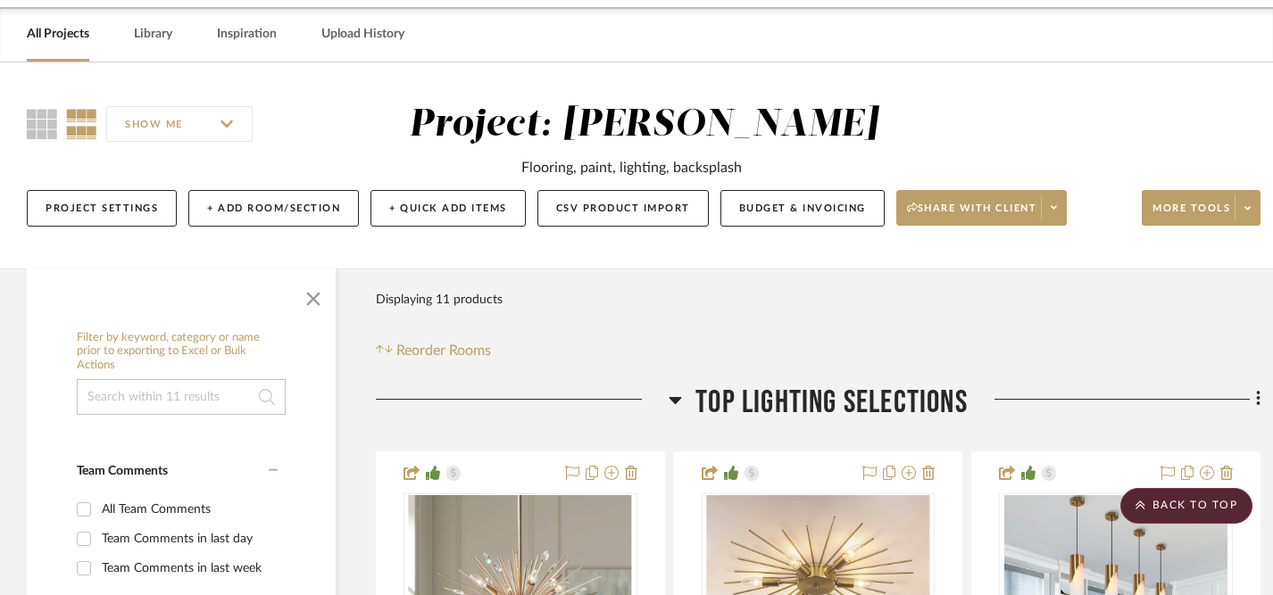
scroll to position [0, 0]
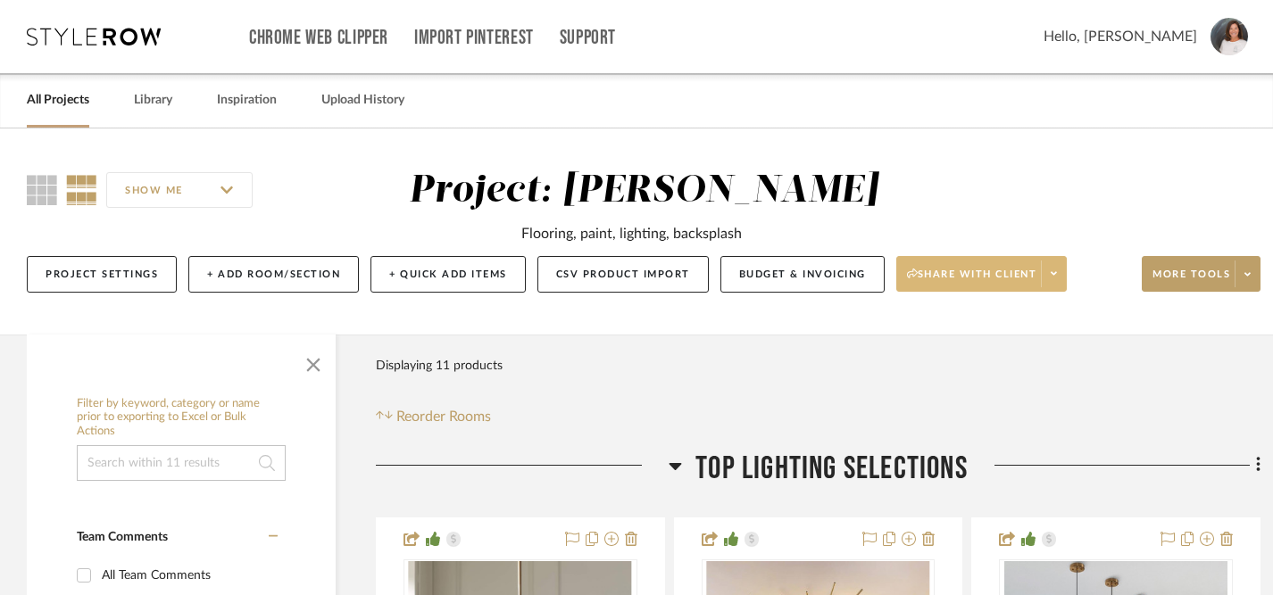
click at [979, 275] on span "Share with client" at bounding box center [972, 281] width 130 height 27
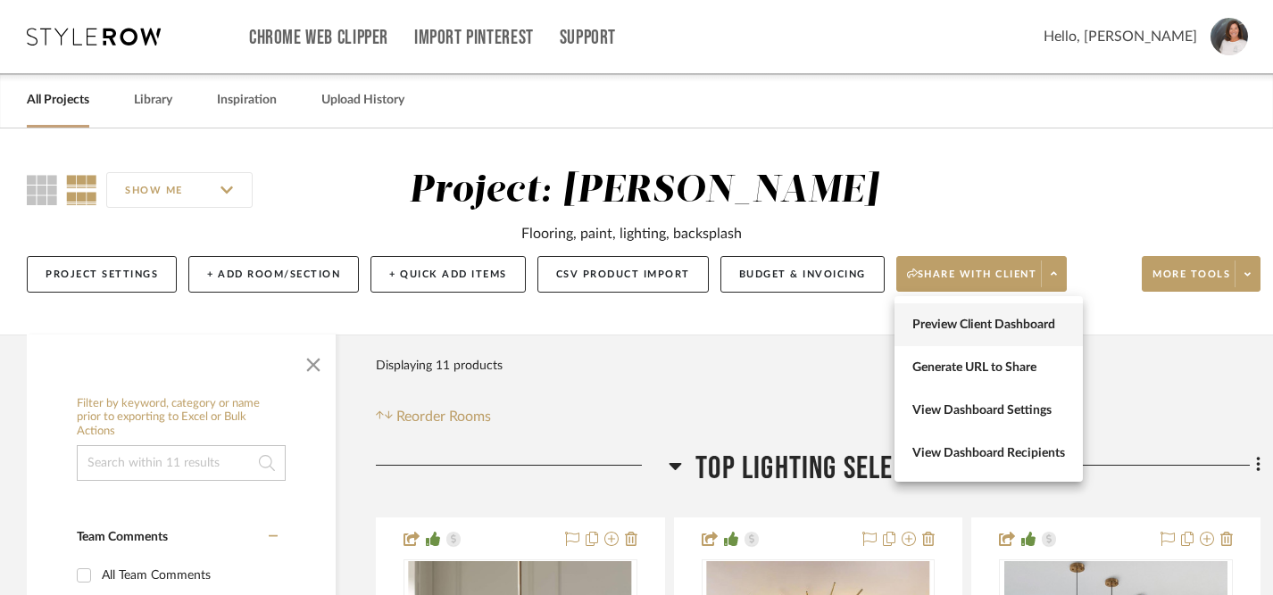
click at [971, 322] on span "Preview Client Dashboard" at bounding box center [988, 325] width 153 height 15
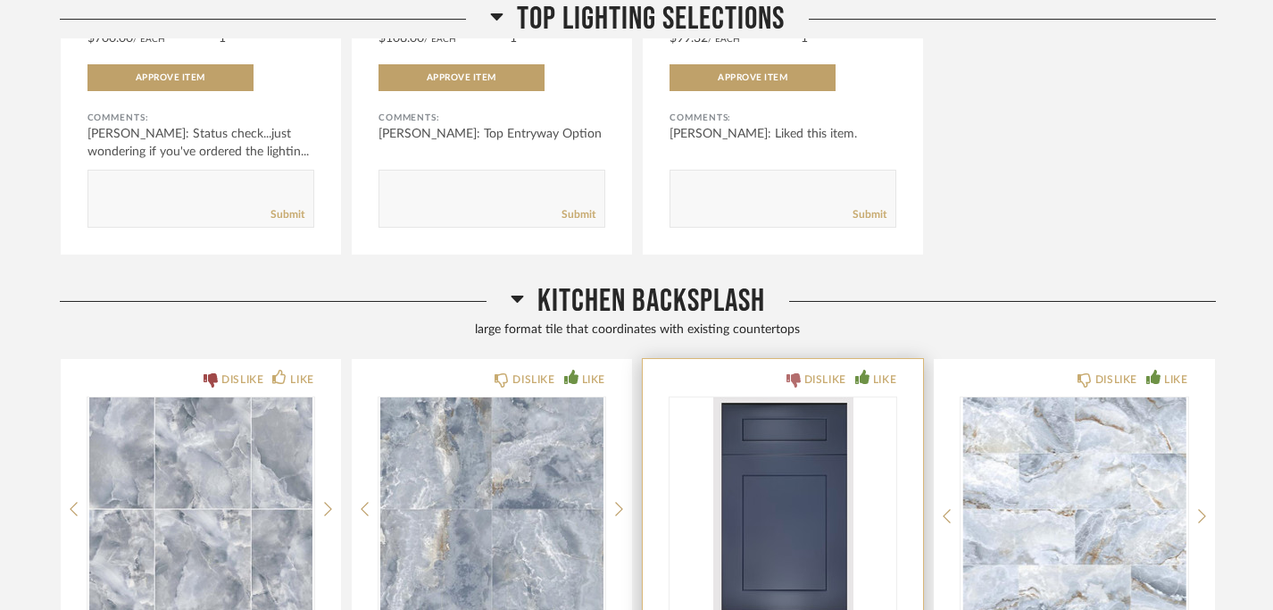
scroll to position [704, 0]
